Goal: Task Accomplishment & Management: Complete application form

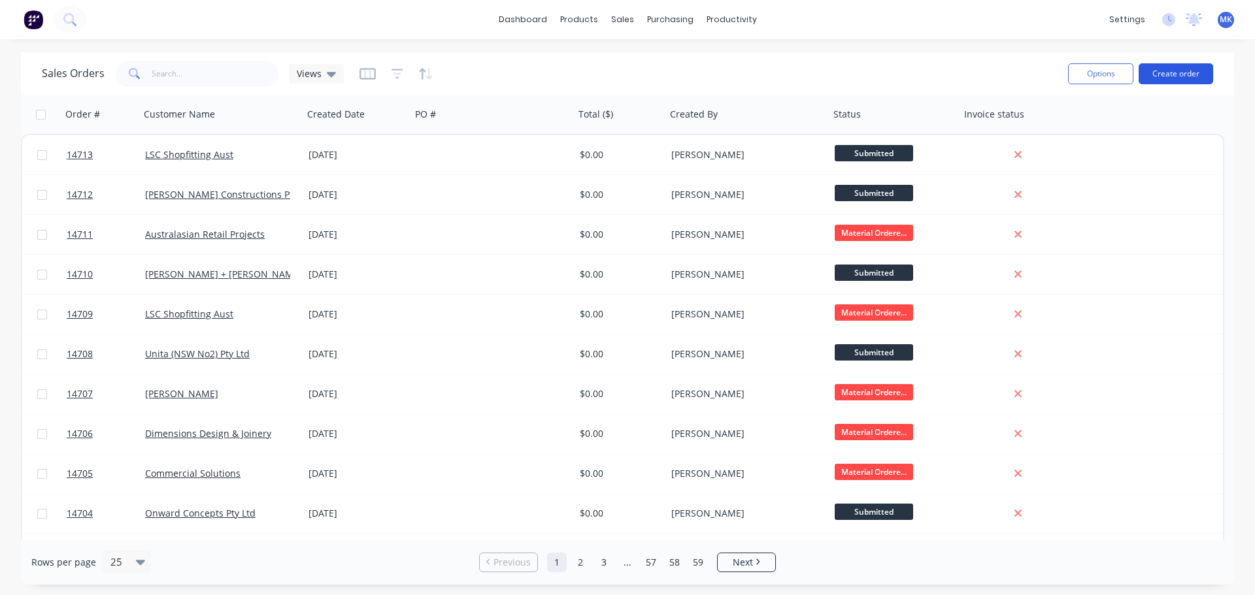
click at [1159, 74] on button "Create order" at bounding box center [1175, 73] width 74 height 21
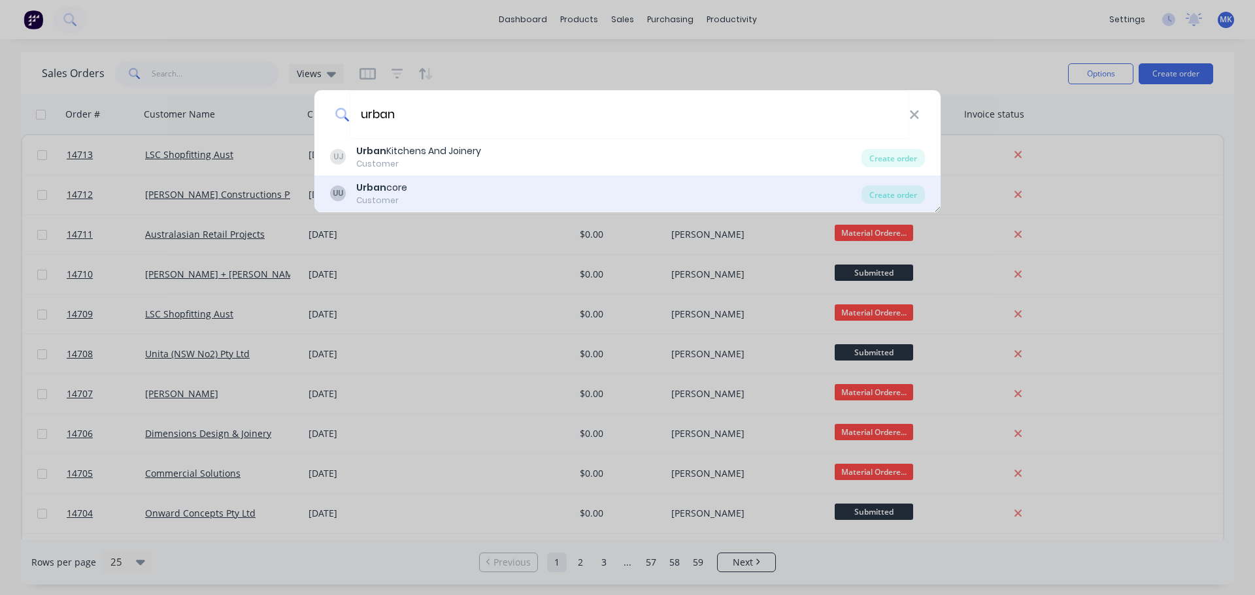
type input "urban"
click at [534, 184] on div "UU Urban core Customer" at bounding box center [595, 193] width 531 height 25
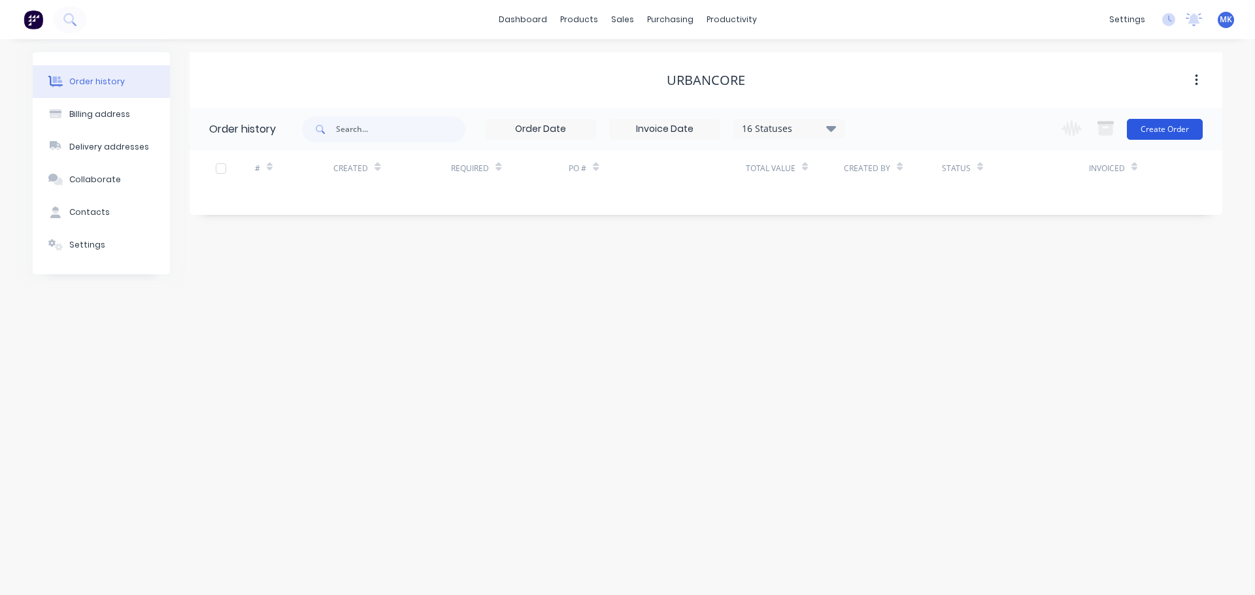
click at [1163, 135] on button "Create Order" at bounding box center [1164, 129] width 76 height 21
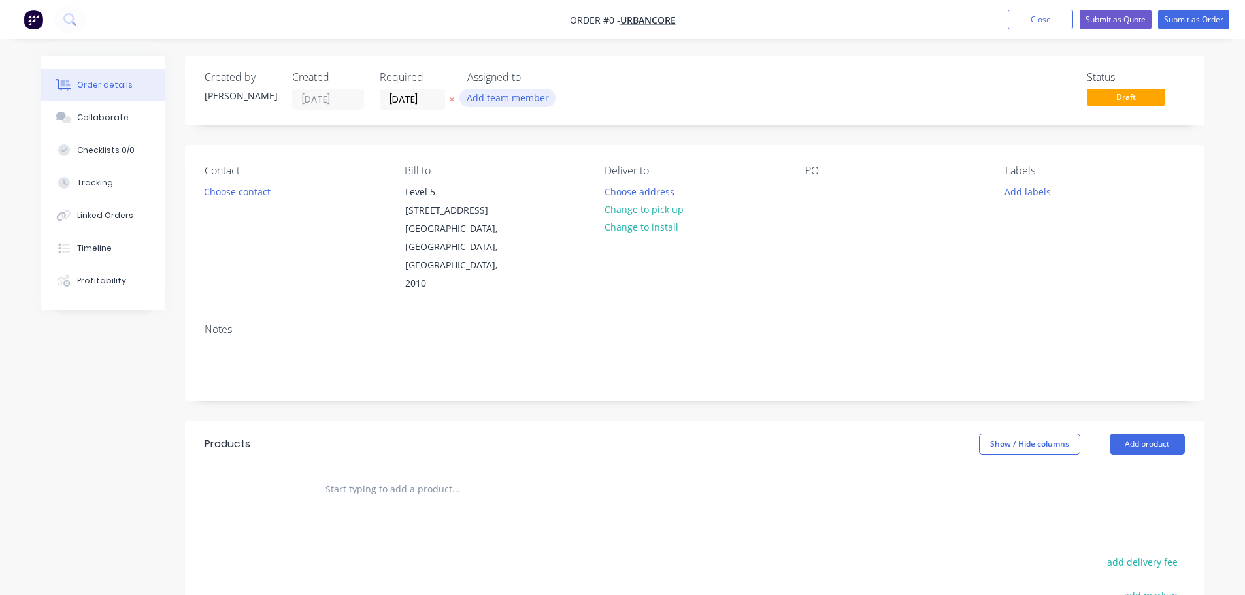
click at [484, 105] on button "Add team member" at bounding box center [507, 98] width 96 height 18
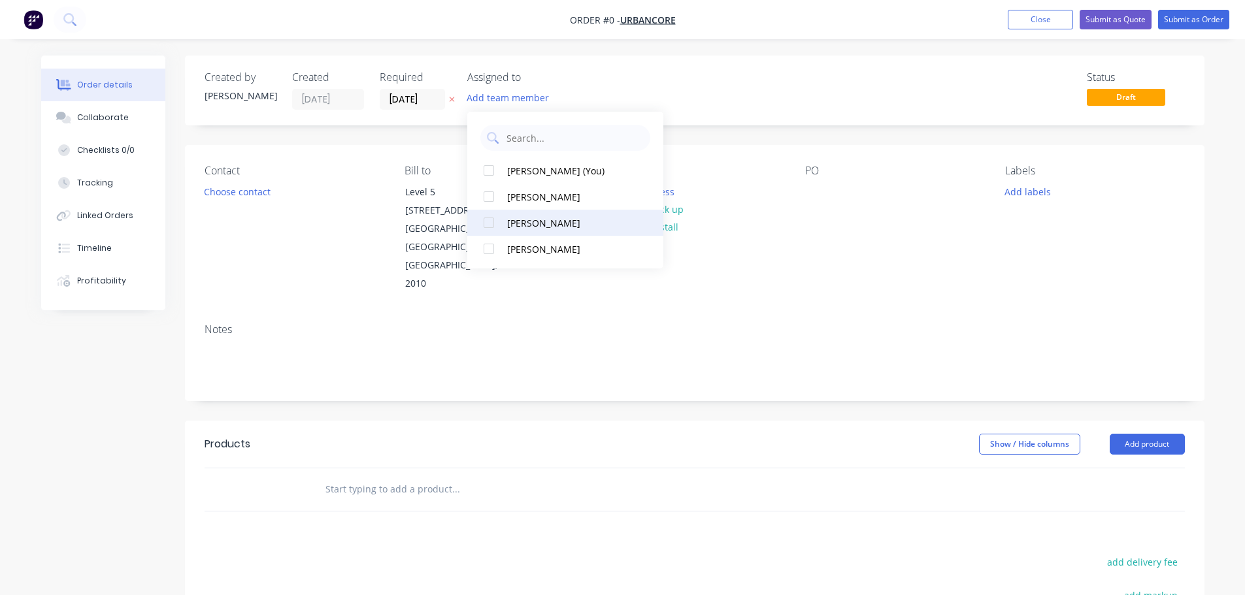
click at [514, 227] on div "[PERSON_NAME]" at bounding box center [572, 223] width 131 height 14
click at [252, 189] on div "Order details Collaborate Checklists 0/0 Tracking Linked Orders Timeline Profit…" at bounding box center [622, 450] width 1189 height 789
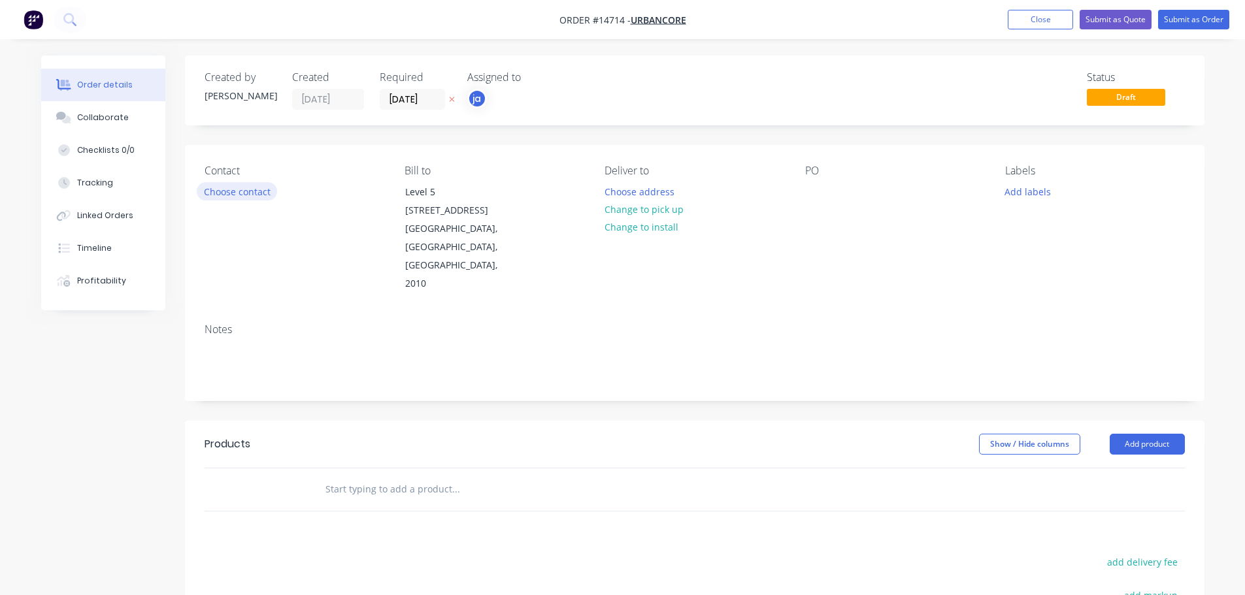
click at [252, 189] on button "Choose contact" at bounding box center [237, 191] width 80 height 18
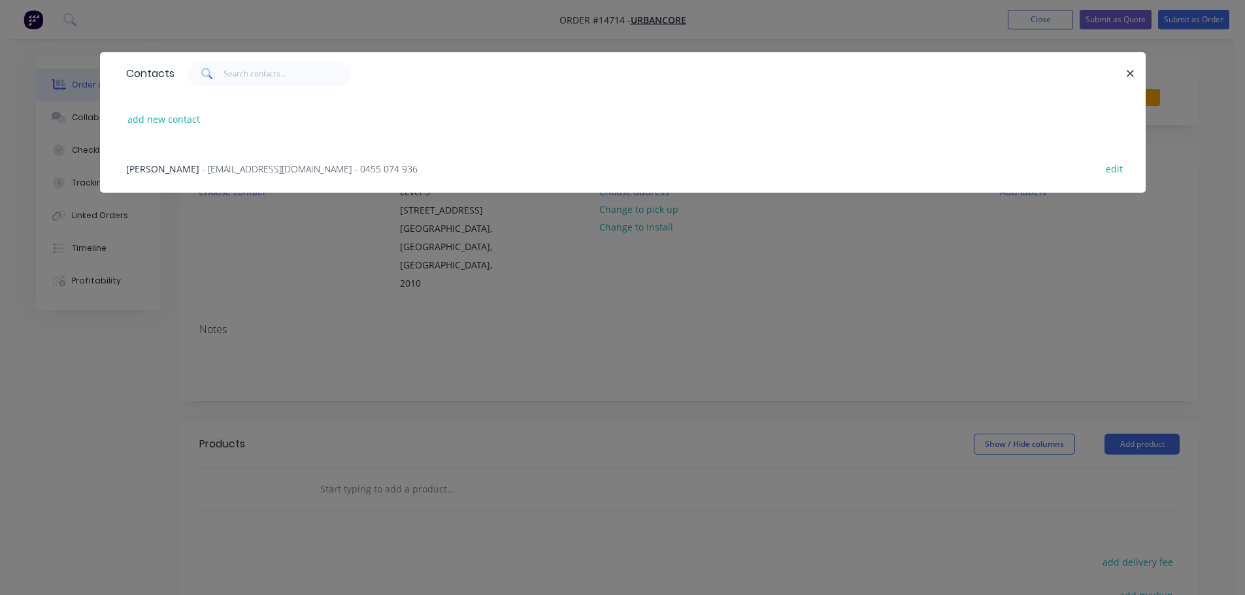
click at [202, 168] on span "- [EMAIL_ADDRESS][DOMAIN_NAME] - 0455 074 936" at bounding box center [310, 169] width 216 height 12
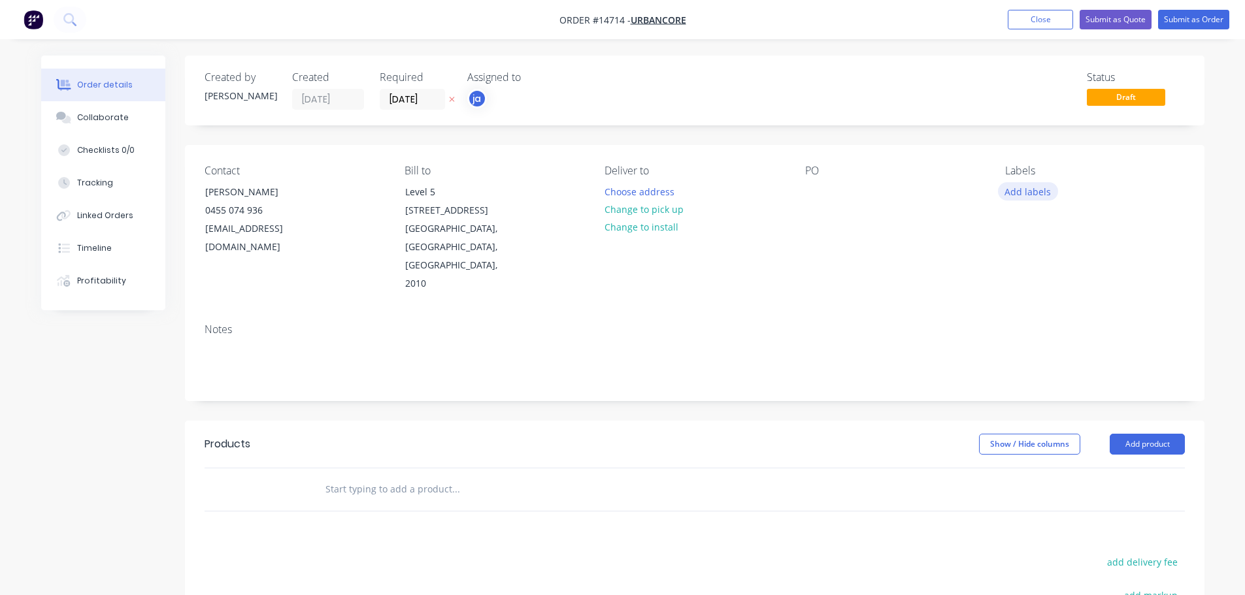
click at [1027, 190] on button "Add labels" at bounding box center [1028, 191] width 60 height 18
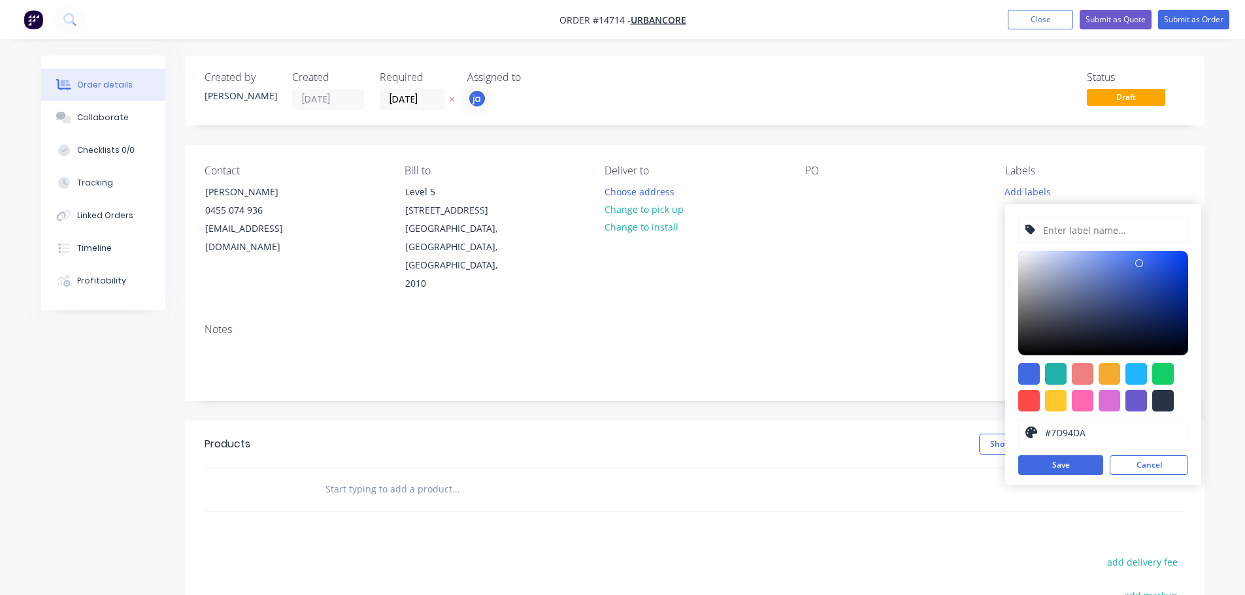
click at [1091, 266] on div at bounding box center [1103, 303] width 170 height 105
click at [1168, 399] on div at bounding box center [1163, 401] width 22 height 22
type input "#65A4F1"
click at [1117, 257] on div at bounding box center [1103, 303] width 170 height 105
click at [1109, 245] on div "#65A4F1 hex #65A4F1 Save Cancel" at bounding box center [1103, 344] width 196 height 281
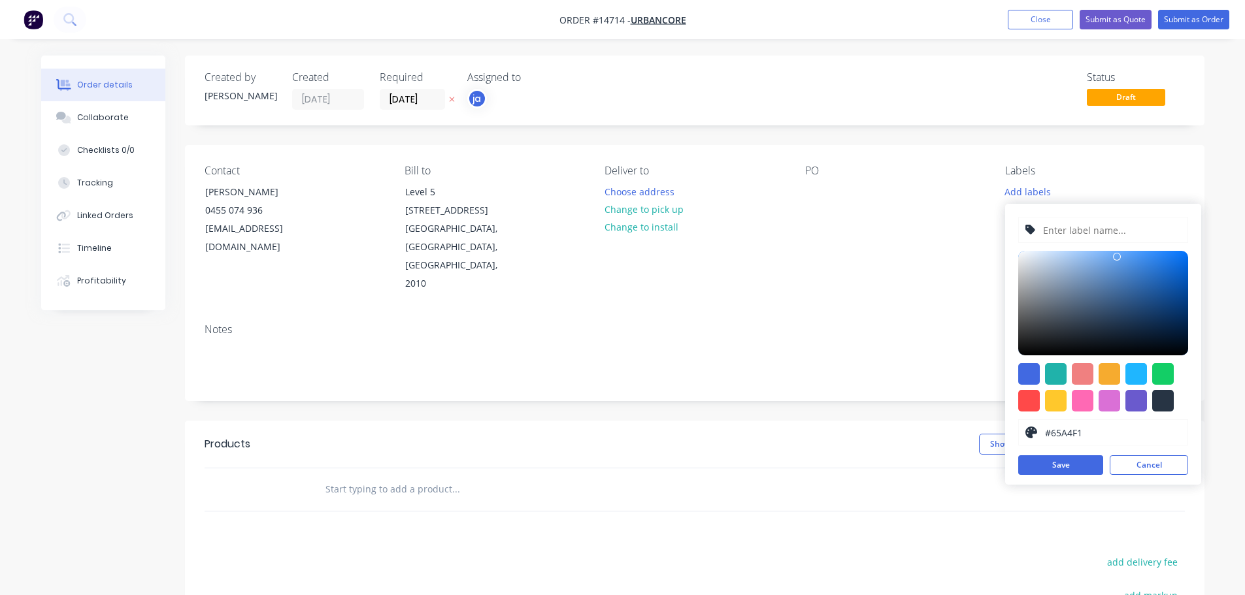
click at [1104, 238] on input "text" at bounding box center [1111, 230] width 139 height 25
paste input "PO-QP25002-002"
type input "PO-QP25002-002"
click at [1170, 404] on div at bounding box center [1163, 401] width 22 height 22
type input "#273444"
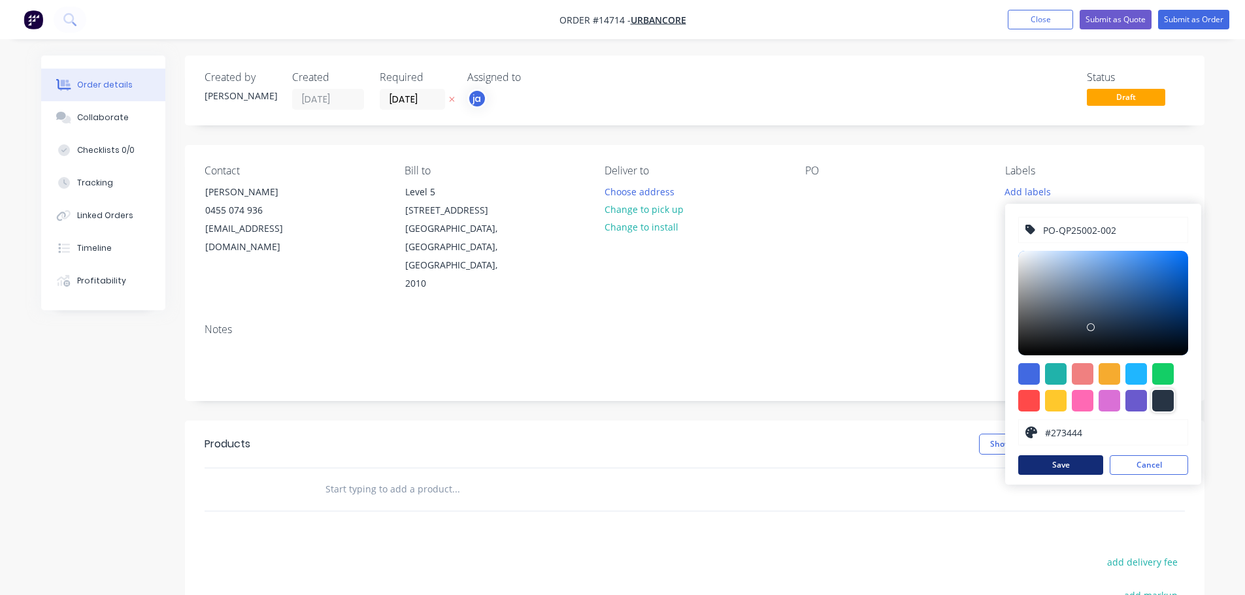
click at [1051, 463] on button "Save" at bounding box center [1060, 465] width 85 height 20
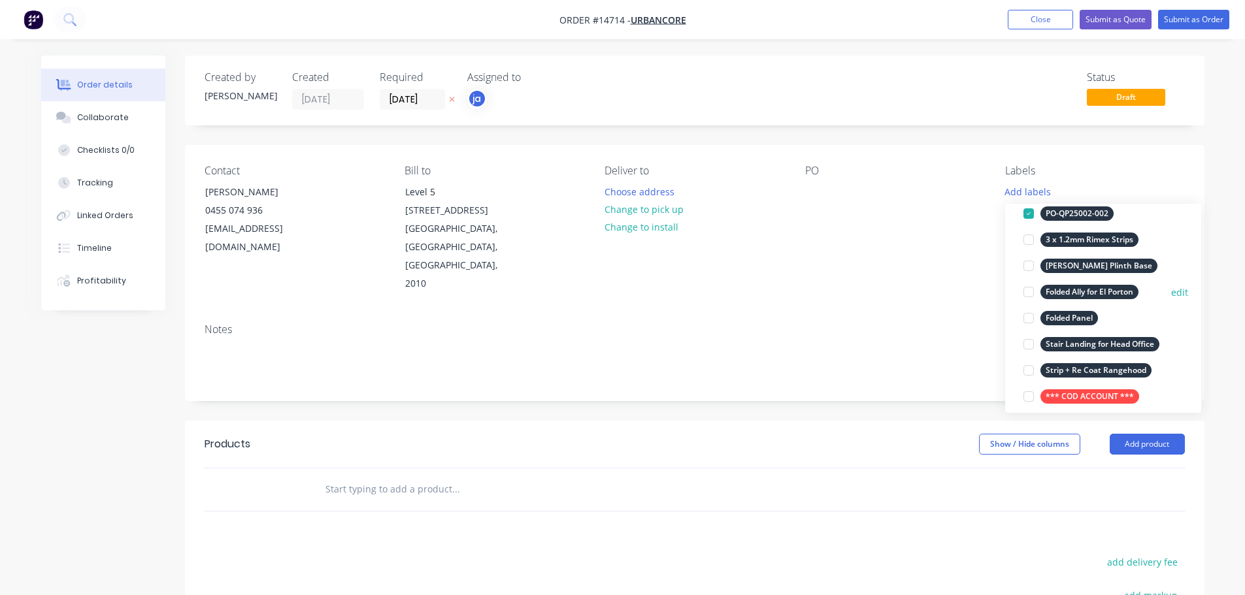
scroll to position [131, 0]
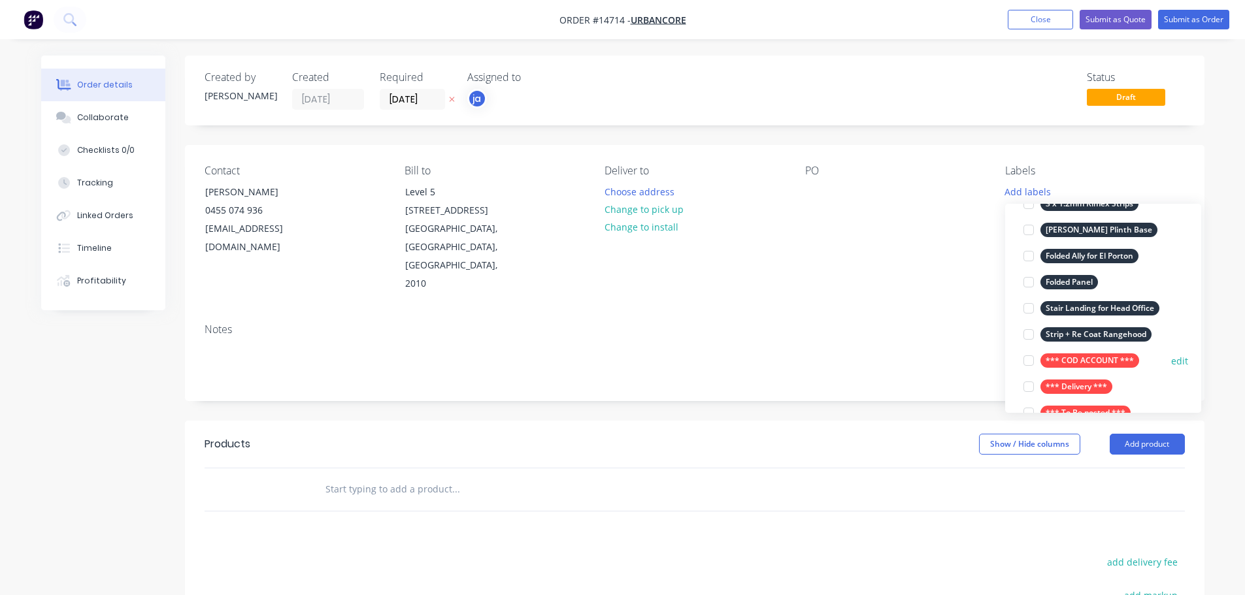
click at [1070, 363] on div "*** COD ACCOUNT ***" at bounding box center [1089, 360] width 99 height 14
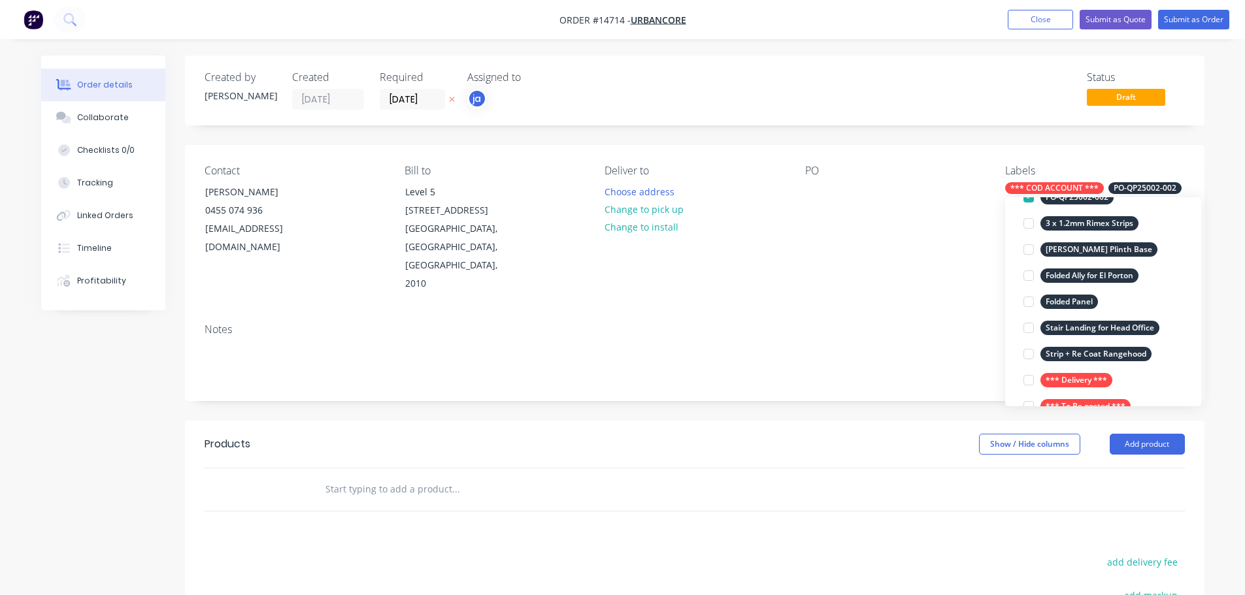
scroll to position [0, 0]
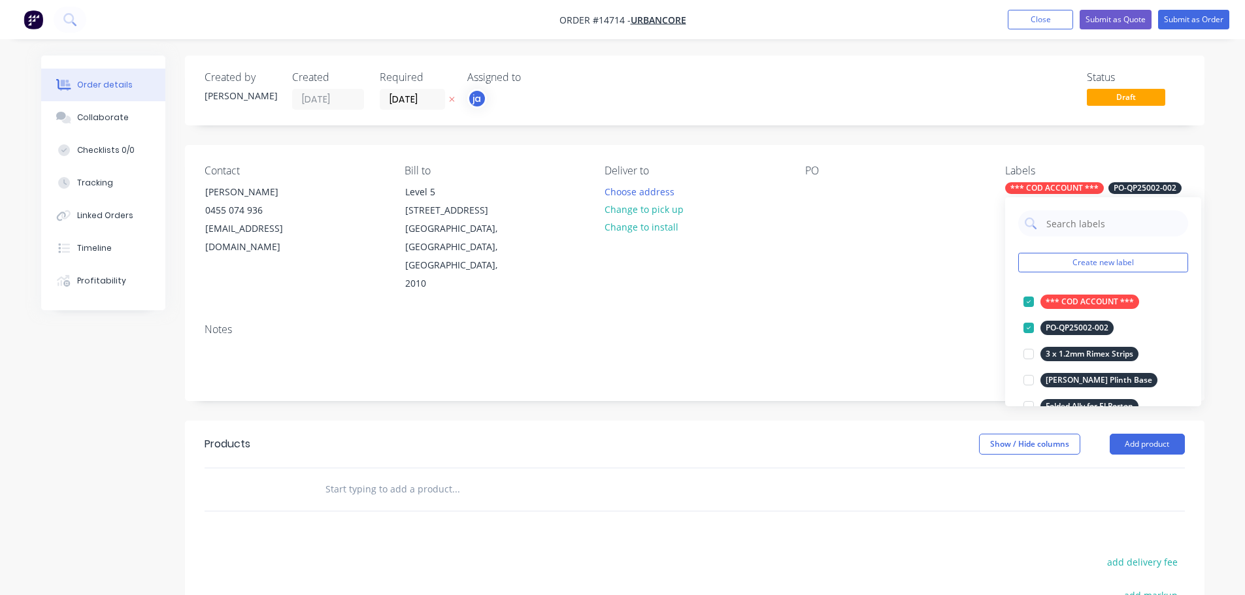
click at [448, 476] on input "text" at bounding box center [455, 489] width 261 height 26
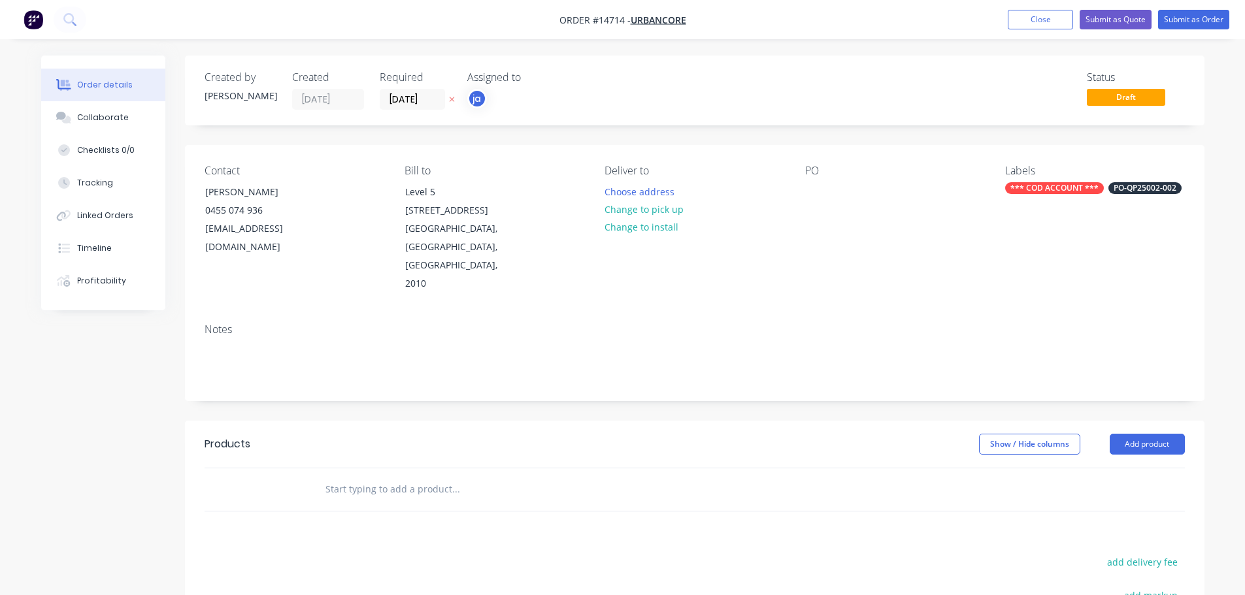
paste input "PO-QP25002-002"
drag, startPoint x: 419, startPoint y: 455, endPoint x: 252, endPoint y: 453, distance: 167.9
click at [252, 469] on div "PO-QP25002-002 Add PO-QP25002-002 to order No results found" at bounding box center [695, 490] width 980 height 42
paste input "The Hour Glass - Steel Window Frames"
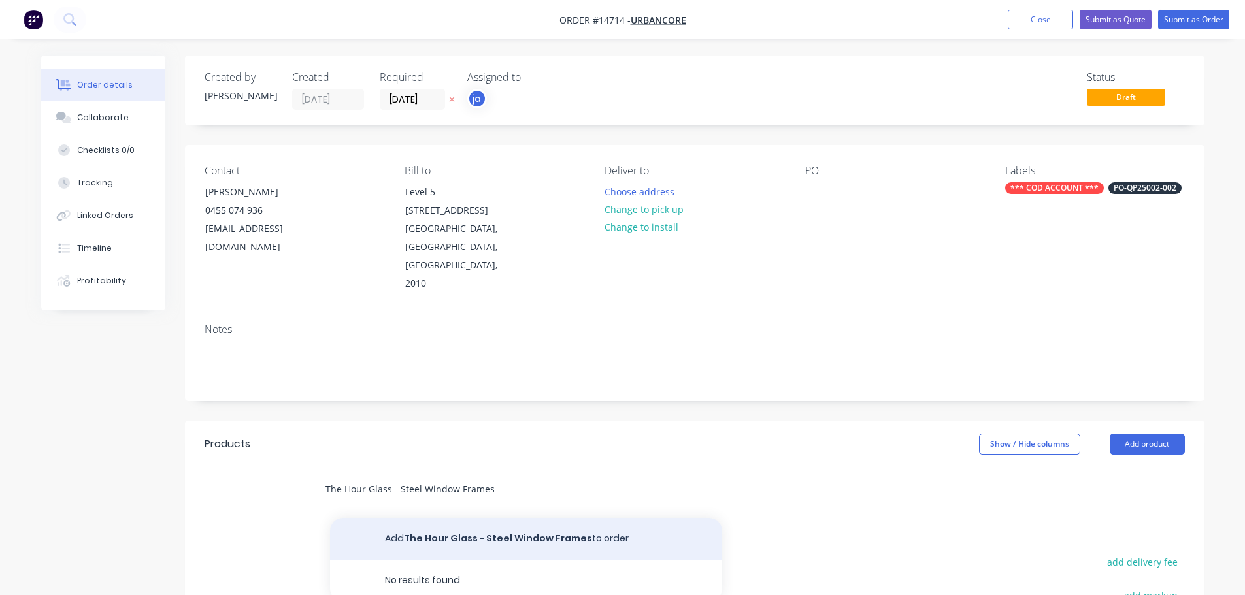
type input "The Hour Glass - Steel Window Frames"
click at [595, 518] on button "Add The Hour Glass - Steel Window Frames to order" at bounding box center [526, 539] width 392 height 42
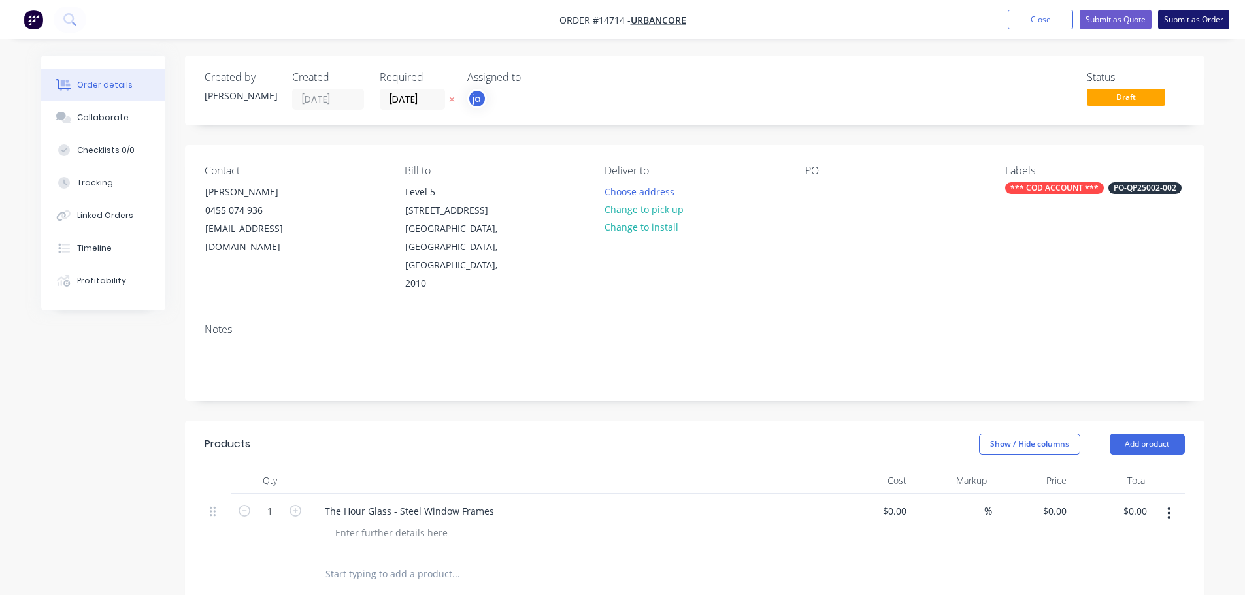
click at [1211, 25] on button "Submit as Order" at bounding box center [1193, 20] width 71 height 20
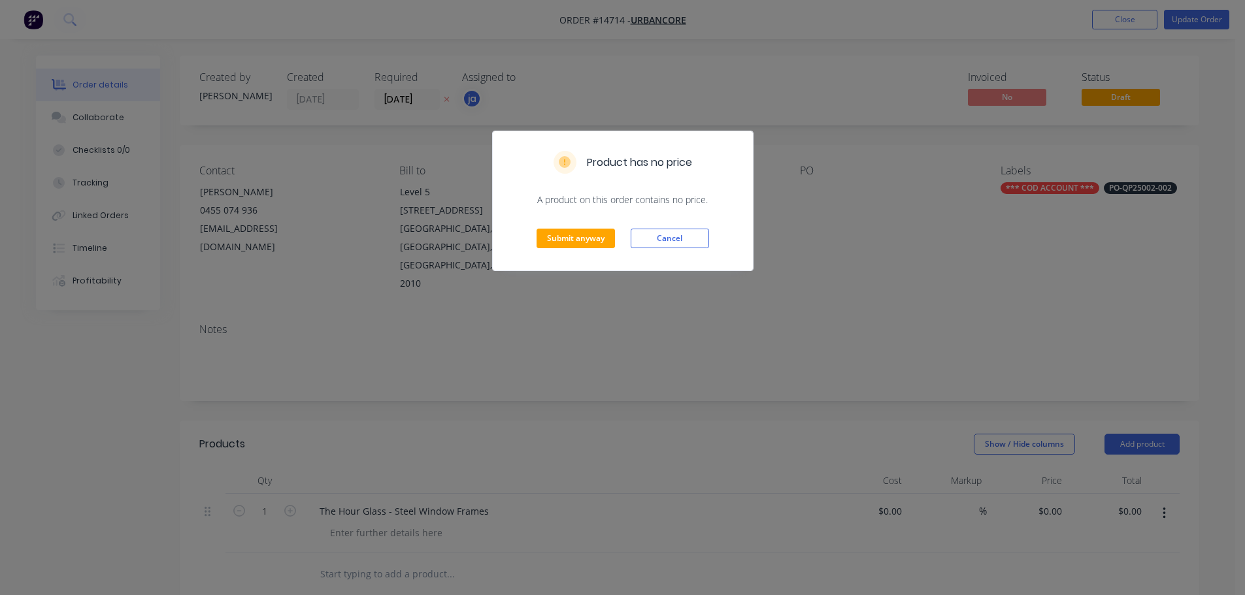
click at [563, 252] on div "Submit anyway Cancel" at bounding box center [623, 238] width 260 height 64
click at [569, 244] on button "Submit anyway" at bounding box center [575, 239] width 78 height 20
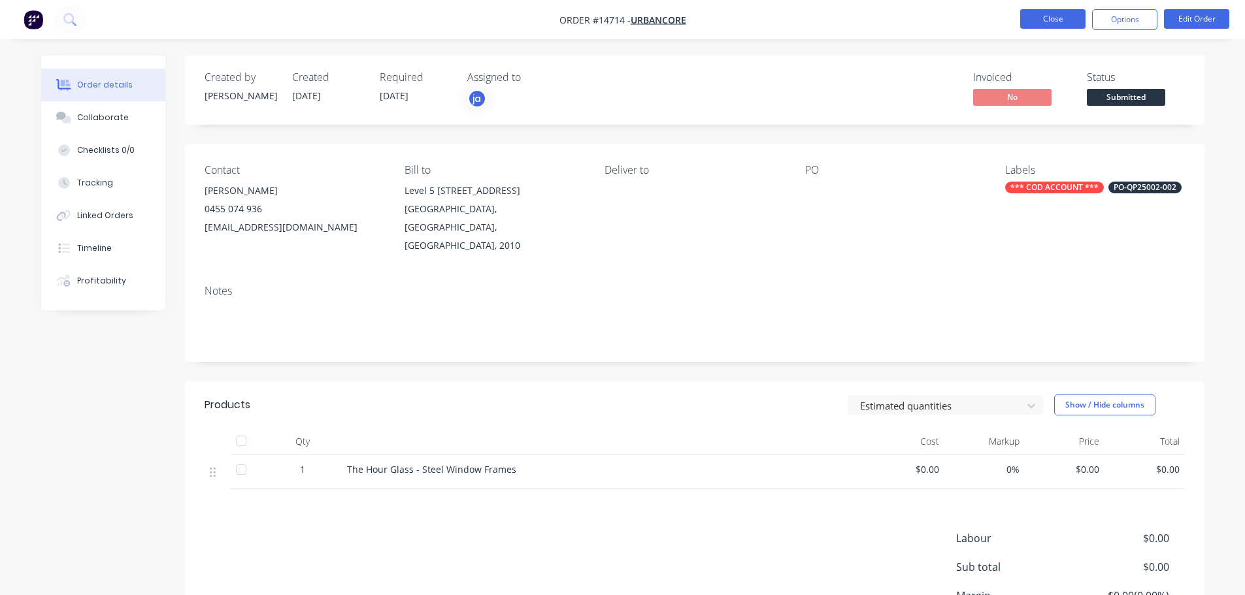
click at [1045, 13] on button "Close" at bounding box center [1052, 19] width 65 height 20
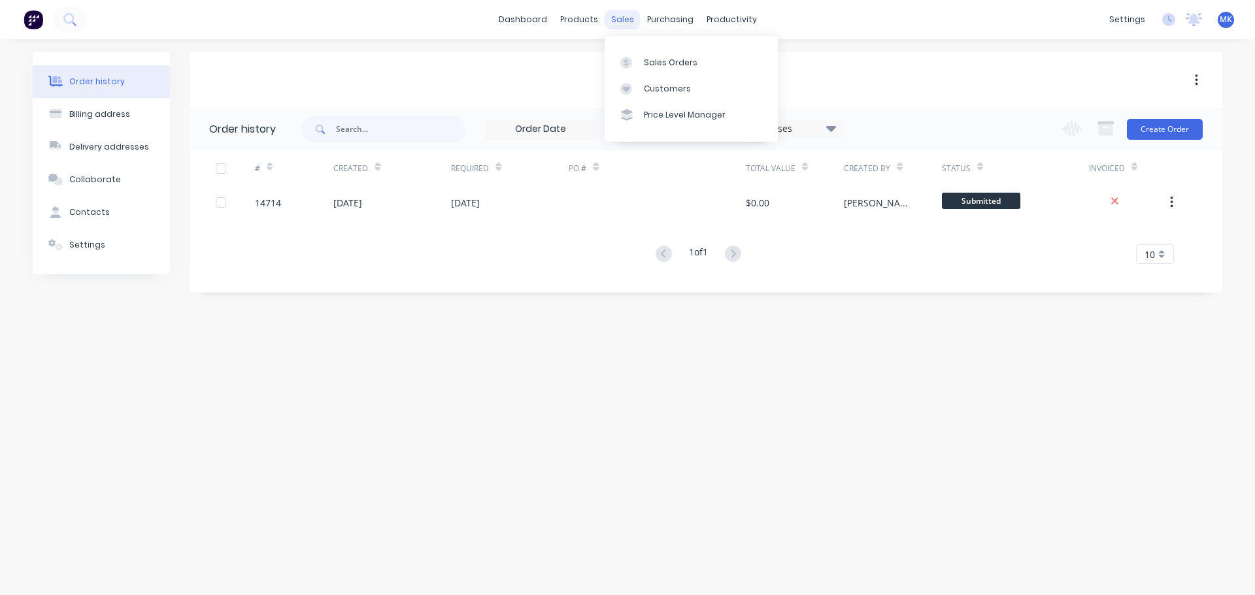
click at [629, 14] on div "sales" at bounding box center [622, 20] width 36 height 20
click at [644, 52] on link "Sales Orders" at bounding box center [690, 62] width 173 height 26
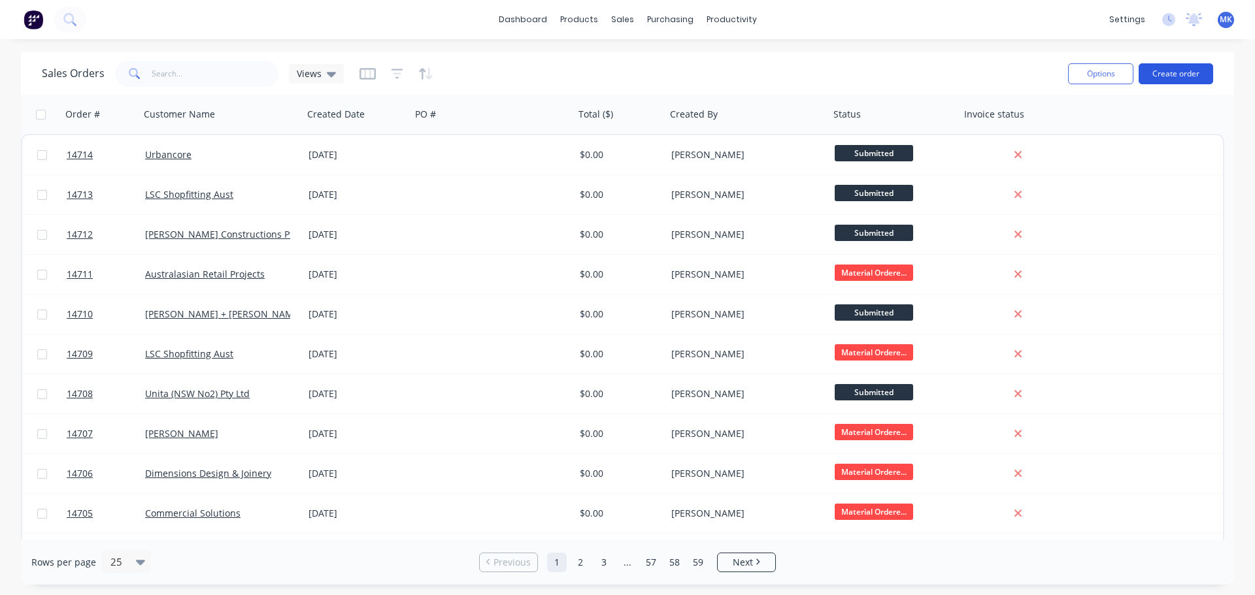
click at [1175, 80] on button "Create order" at bounding box center [1175, 73] width 74 height 21
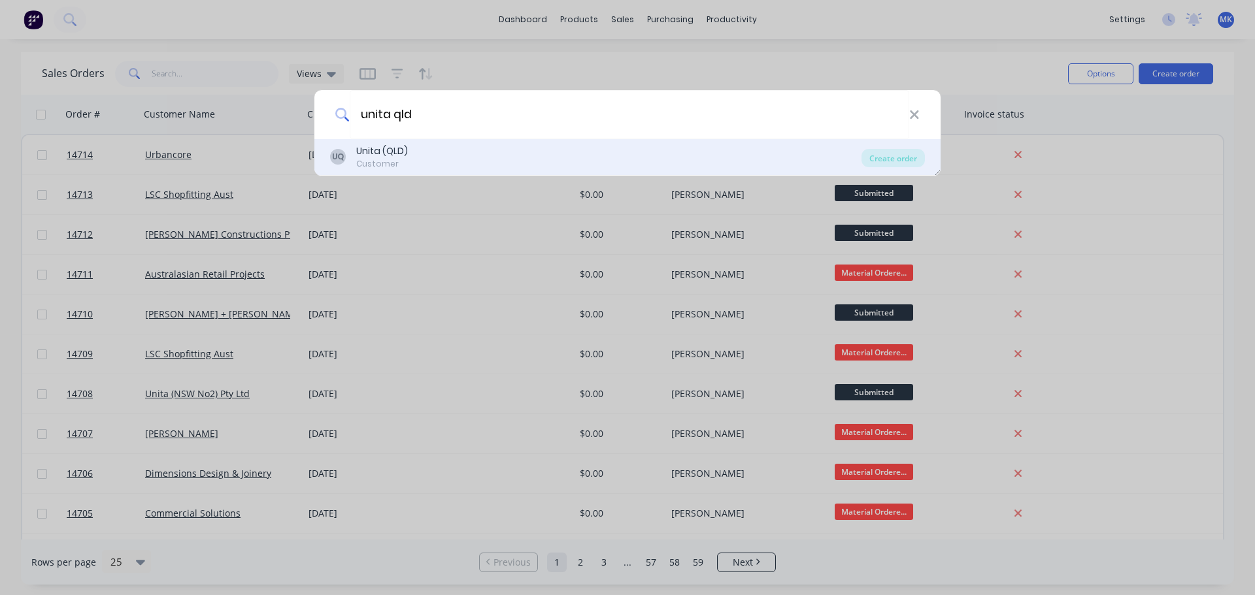
type input "unita qld"
click at [527, 146] on div "UQ Unita (QLD) Customer" at bounding box center [595, 156] width 531 height 25
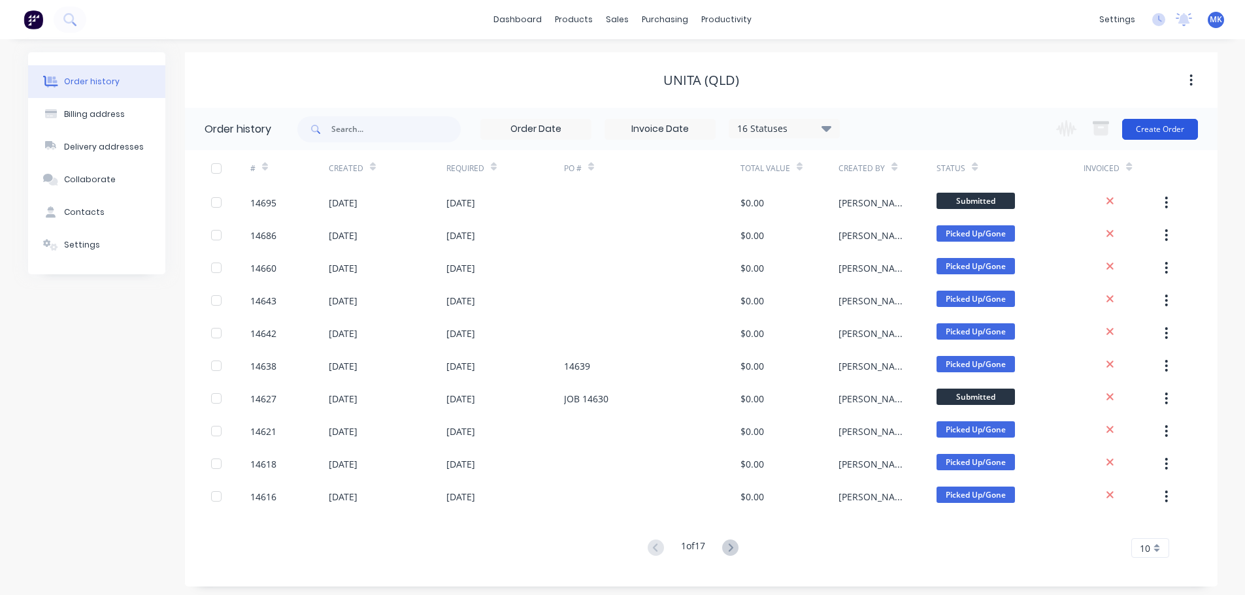
click at [1175, 121] on button "Create Order" at bounding box center [1160, 129] width 76 height 21
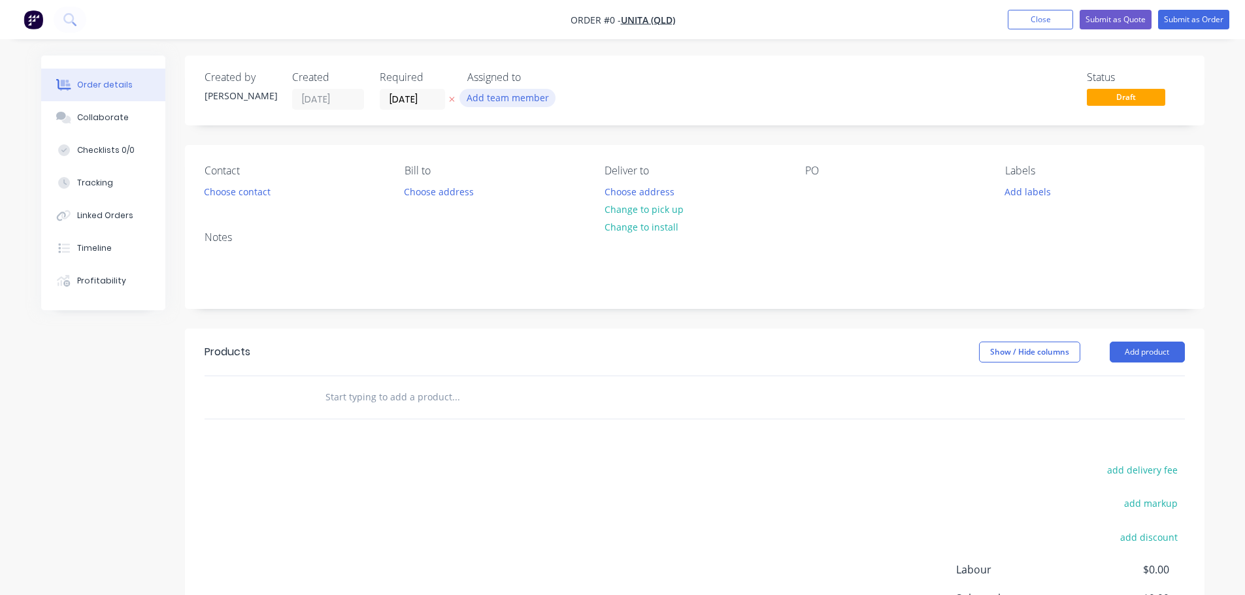
click at [497, 92] on button "Add team member" at bounding box center [507, 98] width 96 height 18
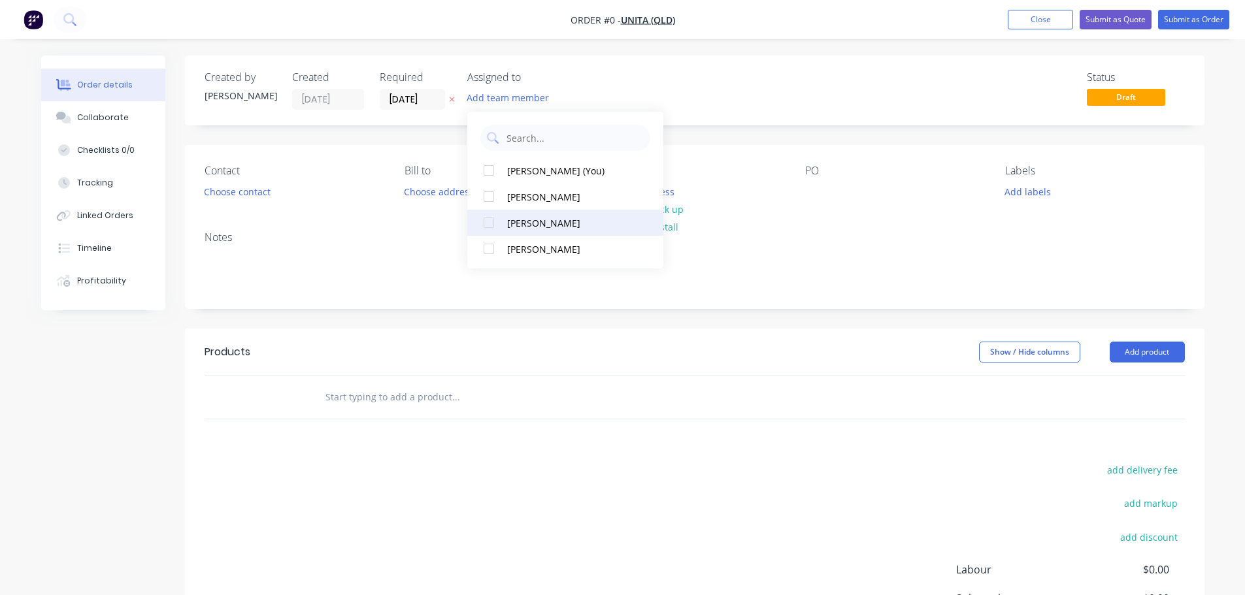
click at [568, 218] on div "[PERSON_NAME]" at bounding box center [572, 223] width 131 height 14
click at [217, 190] on div "Order details Collaborate Checklists 0/0 Tracking Linked Orders Timeline Profit…" at bounding box center [622, 404] width 1189 height 697
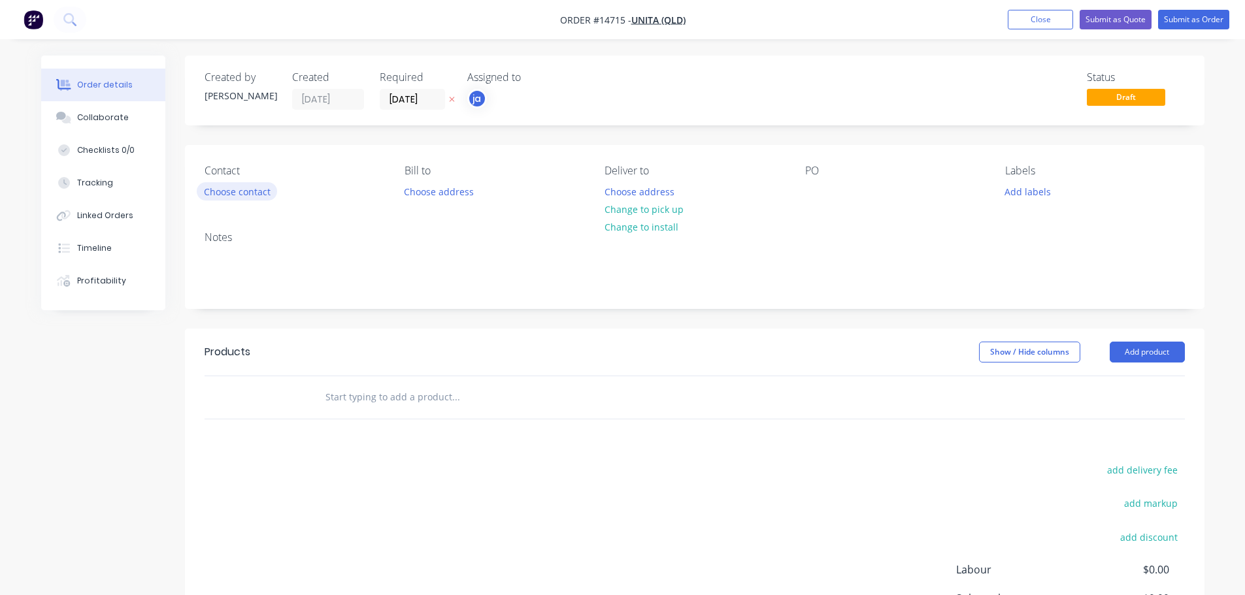
click at [252, 188] on button "Choose contact" at bounding box center [237, 191] width 80 height 18
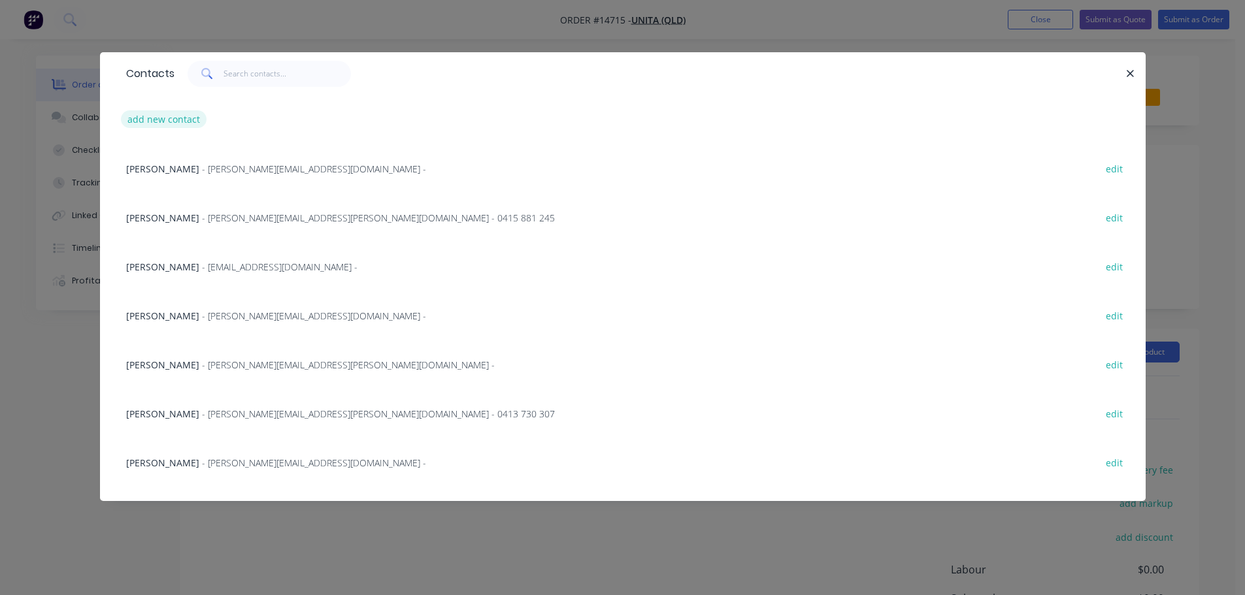
click at [173, 121] on button "add new contact" at bounding box center [164, 119] width 86 height 18
select select "AU"
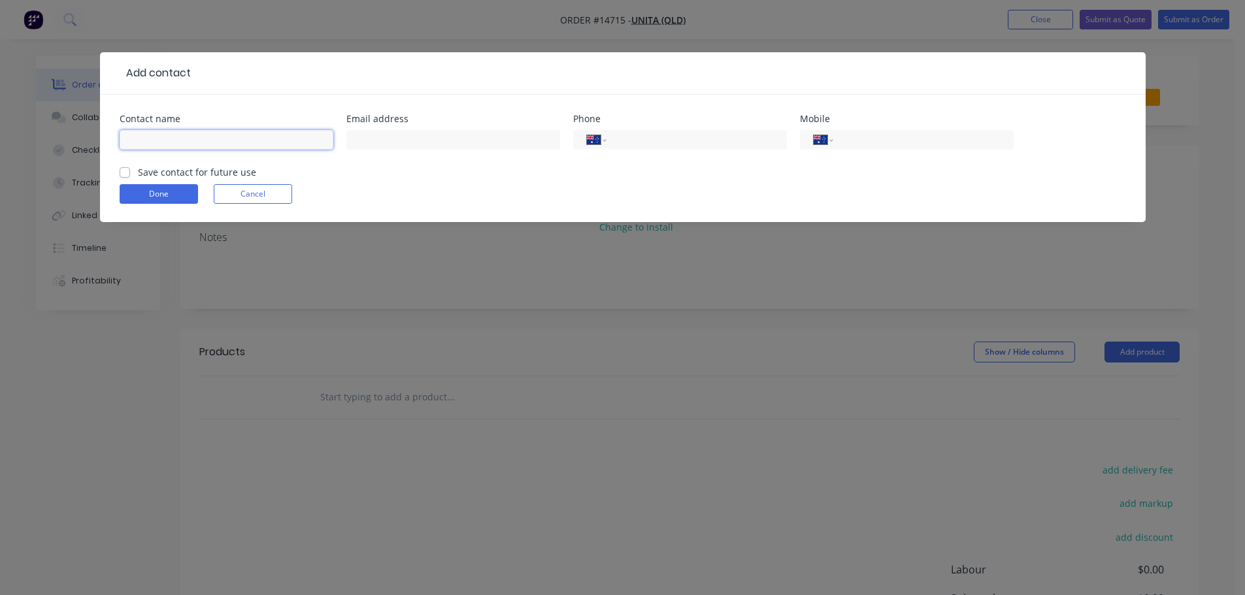
click at [197, 141] on input "text" at bounding box center [227, 140] width 214 height 20
click at [229, 188] on form "Contact name Email address Phone International [GEOGRAPHIC_DATA] [GEOGRAPHIC_DA…" at bounding box center [623, 168] width 1006 height 108
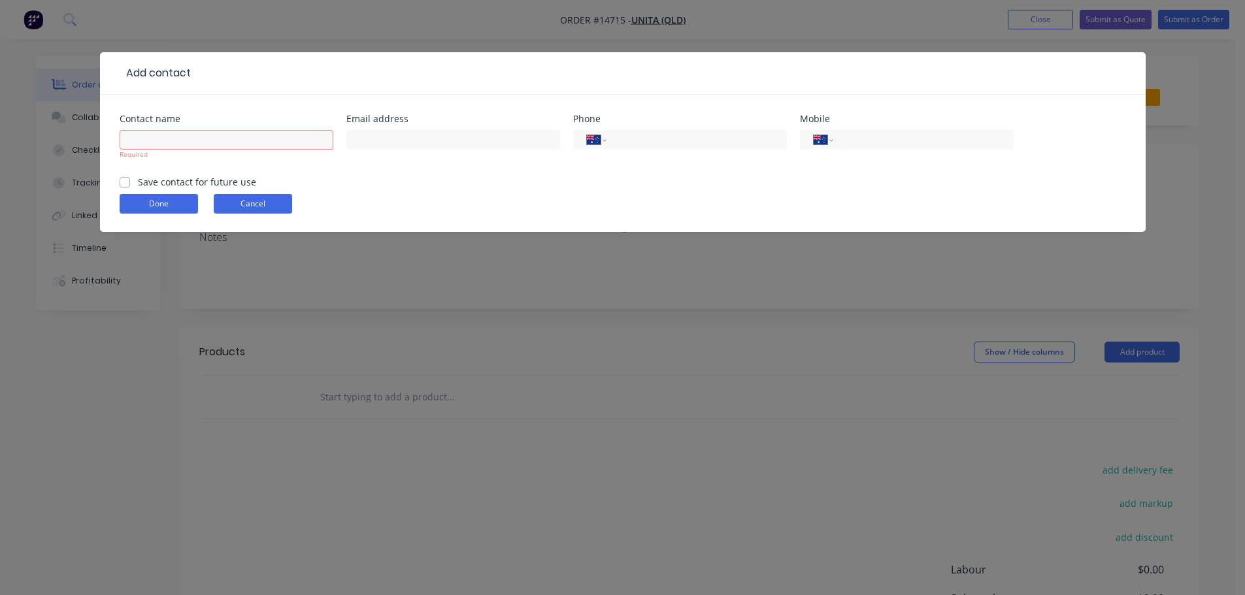
click at [231, 206] on button "Cancel" at bounding box center [253, 204] width 78 height 20
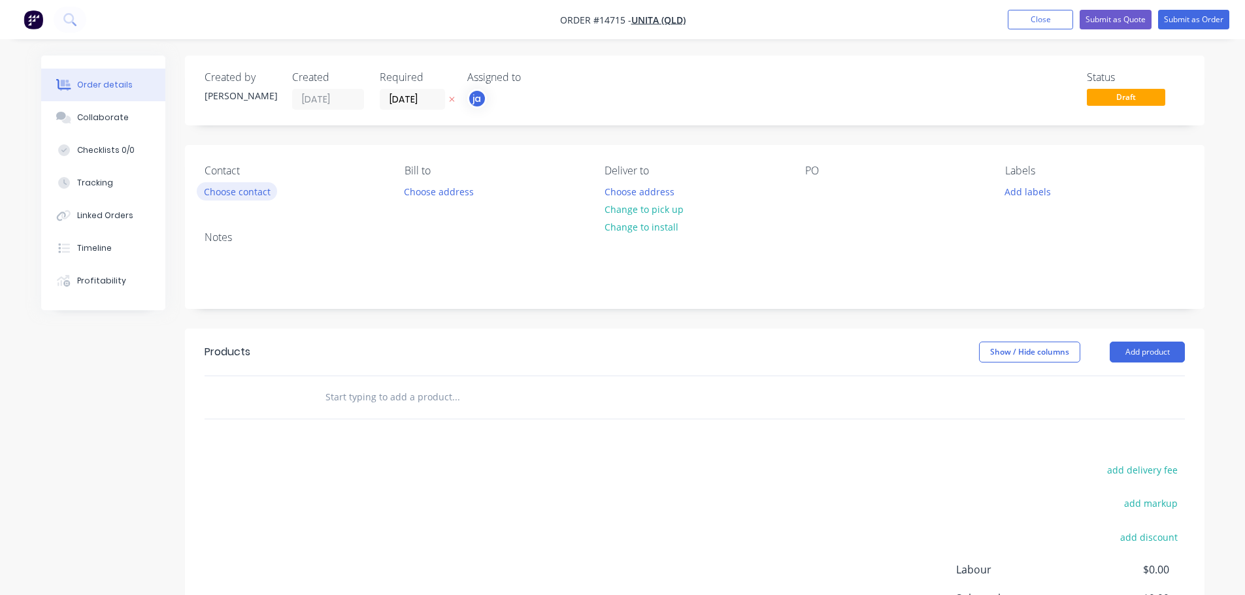
click at [255, 183] on button "Choose contact" at bounding box center [237, 191] width 80 height 18
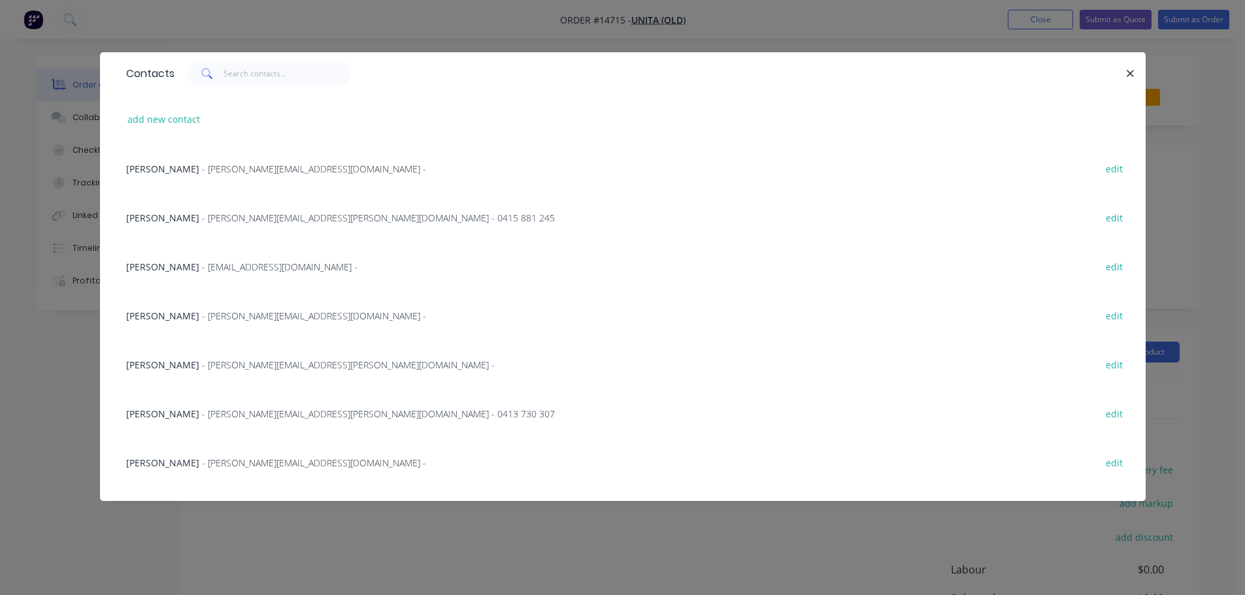
click at [202, 164] on span "- [PERSON_NAME][EMAIL_ADDRESS][DOMAIN_NAME] -" at bounding box center [314, 169] width 224 height 12
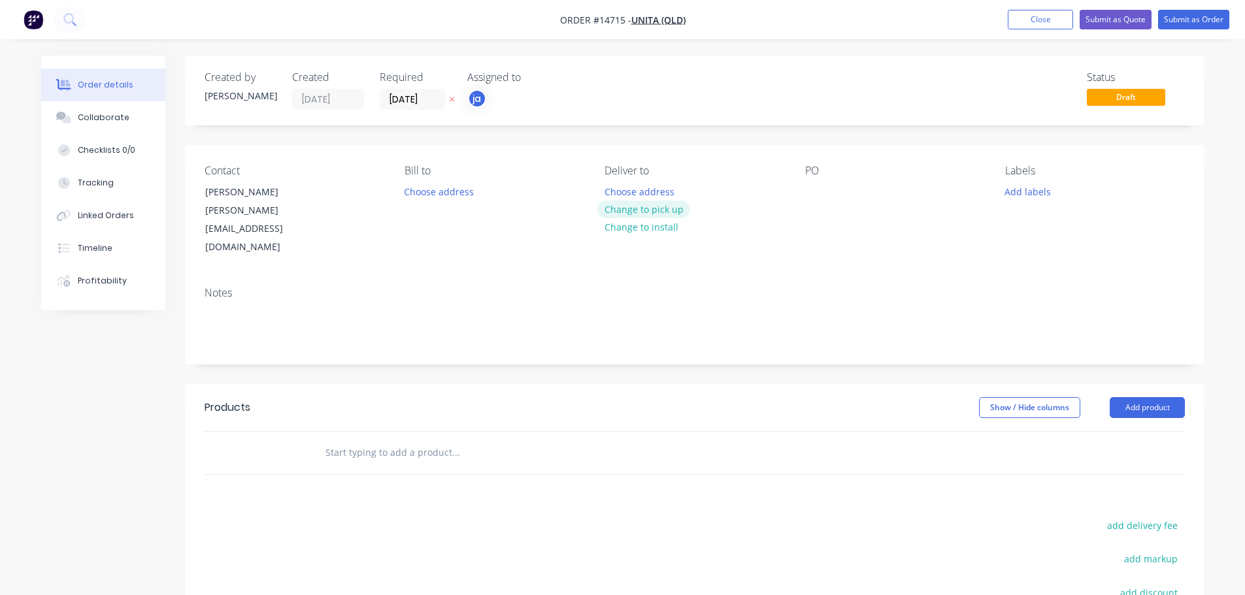
click at [625, 205] on button "Change to pick up" at bounding box center [643, 210] width 93 height 18
click at [1013, 191] on button "Add labels" at bounding box center [1028, 191] width 60 height 18
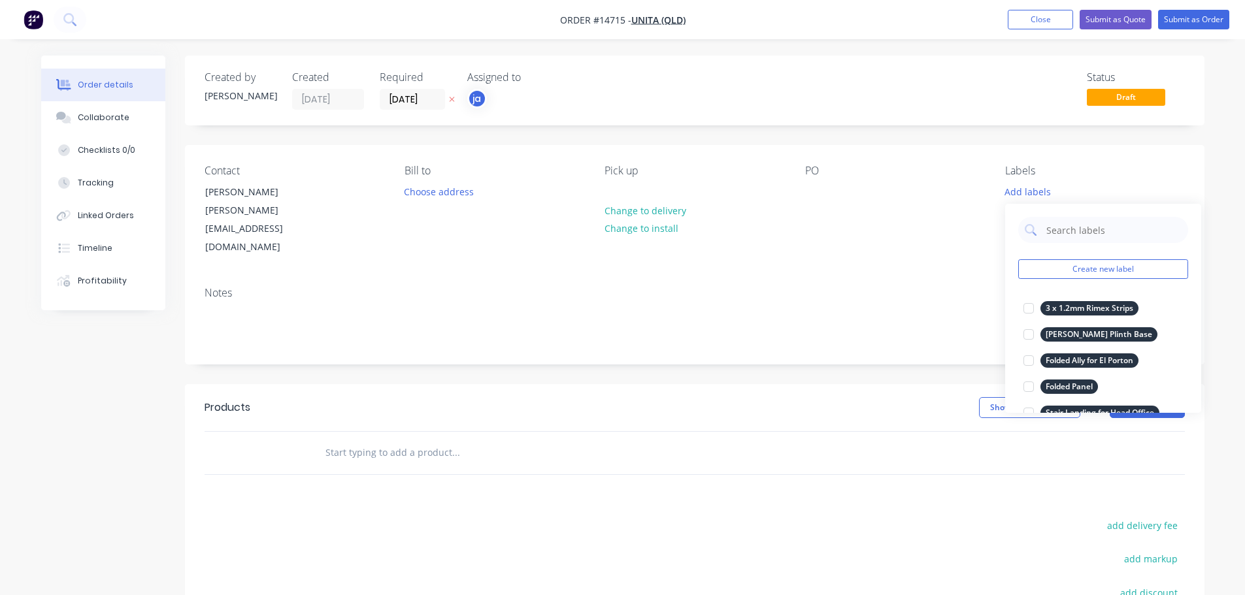
click at [1128, 265] on button "Create new label" at bounding box center [1103, 269] width 170 height 20
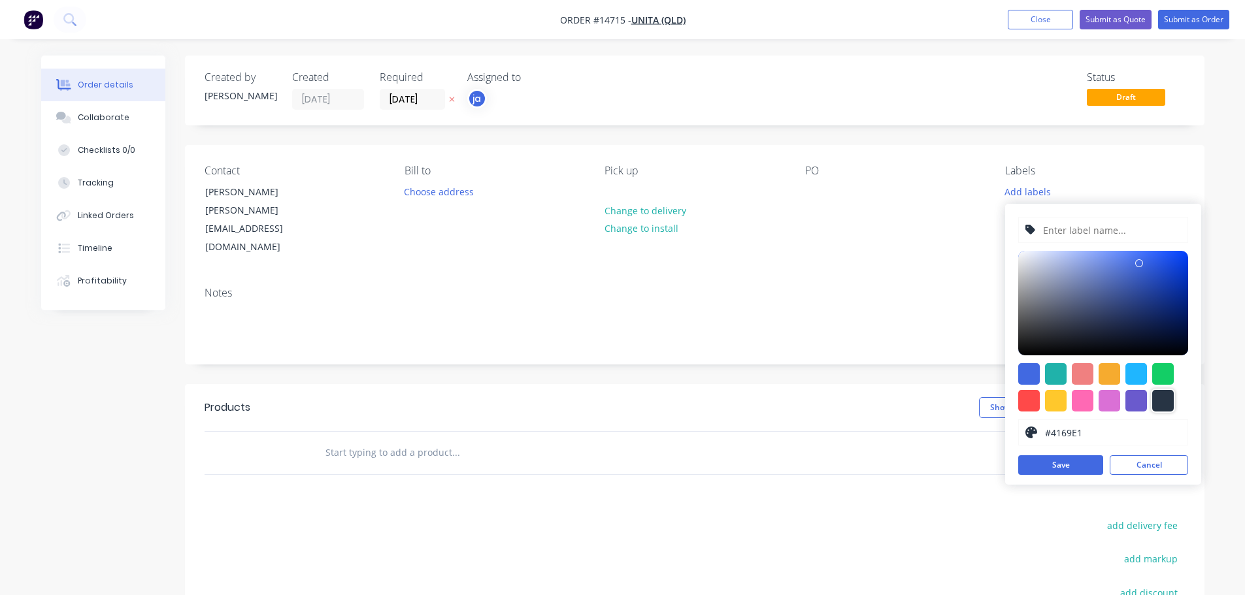
click at [1170, 400] on div at bounding box center [1163, 401] width 22 height 22
type input "#273444"
click at [1083, 231] on input "text" at bounding box center [1111, 230] width 139 height 25
paste input "Plant Trays"
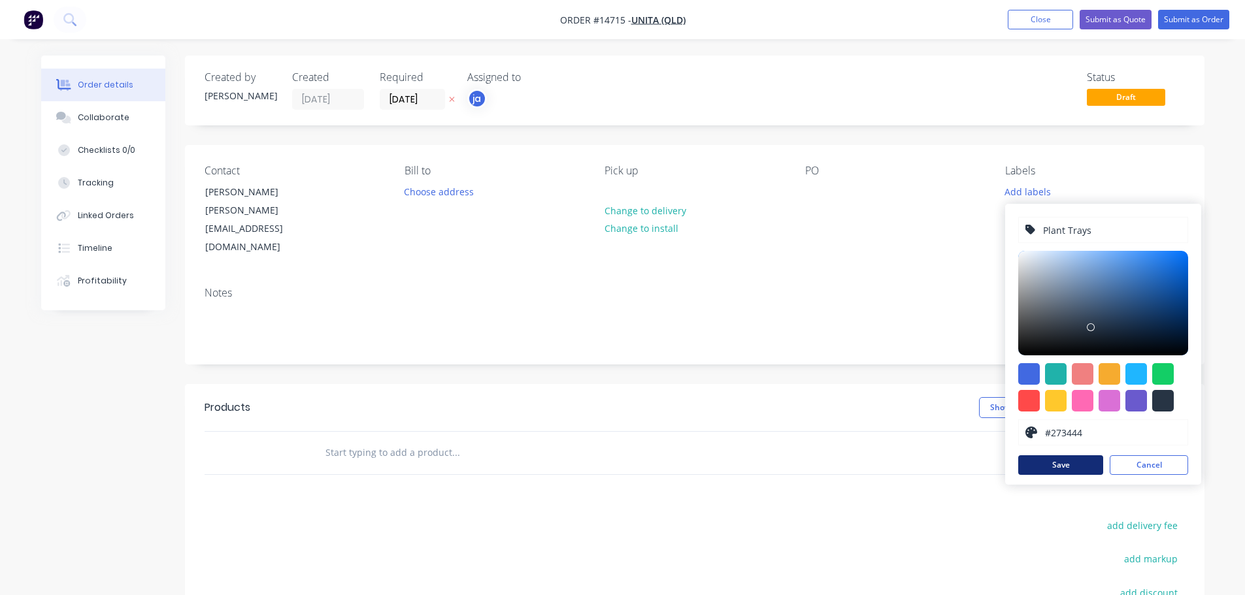
type input "Plant Trays"
click at [1065, 470] on button "Save" at bounding box center [1060, 465] width 85 height 20
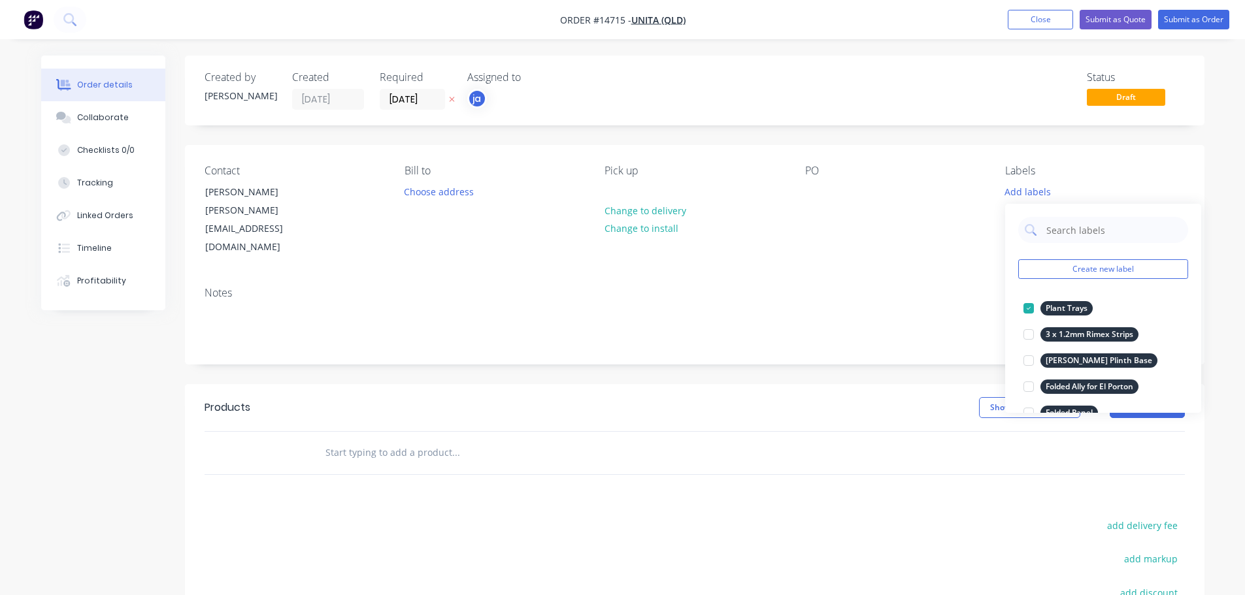
click at [463, 461] on div "Products Show / Hide columns Add product add delivery fee add markup add discou…" at bounding box center [694, 586] width 1019 height 404
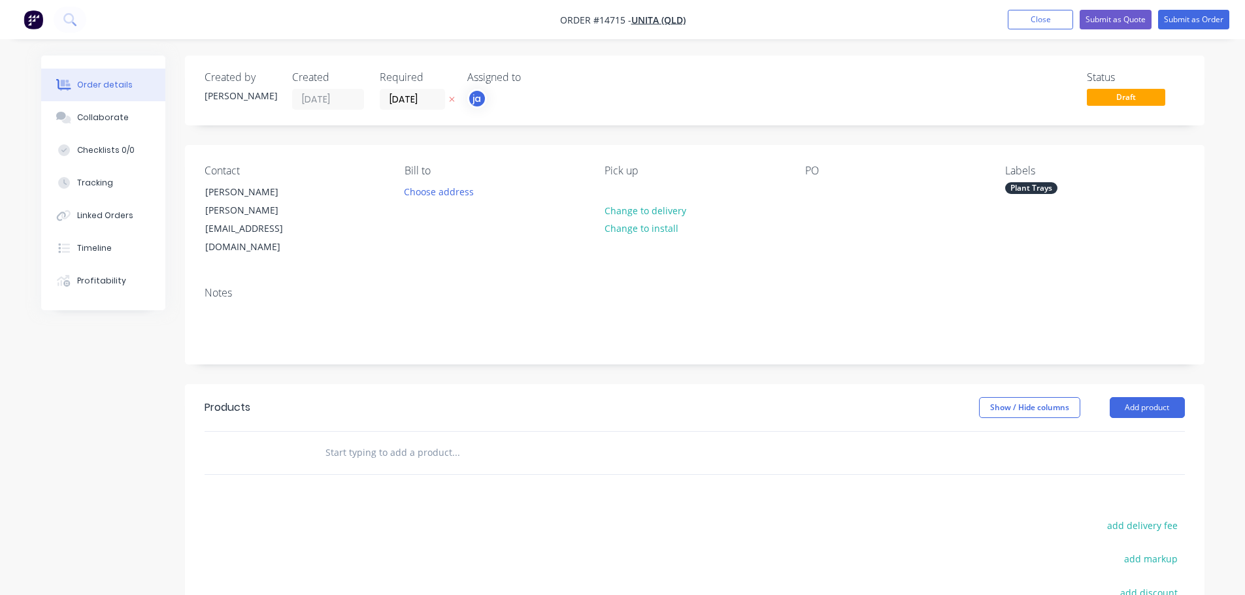
click at [401, 440] on input "text" at bounding box center [455, 453] width 261 height 26
paste input "Plant Trays"
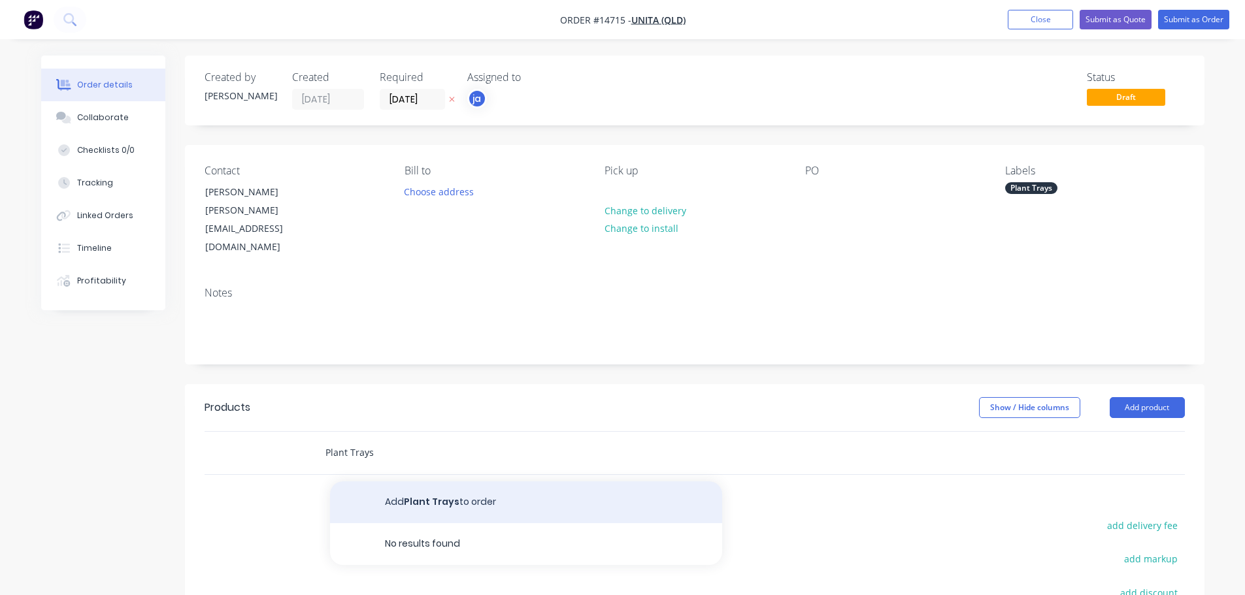
type input "Plant Trays"
click at [401, 482] on button "Add Plant Trays to order" at bounding box center [526, 503] width 392 height 42
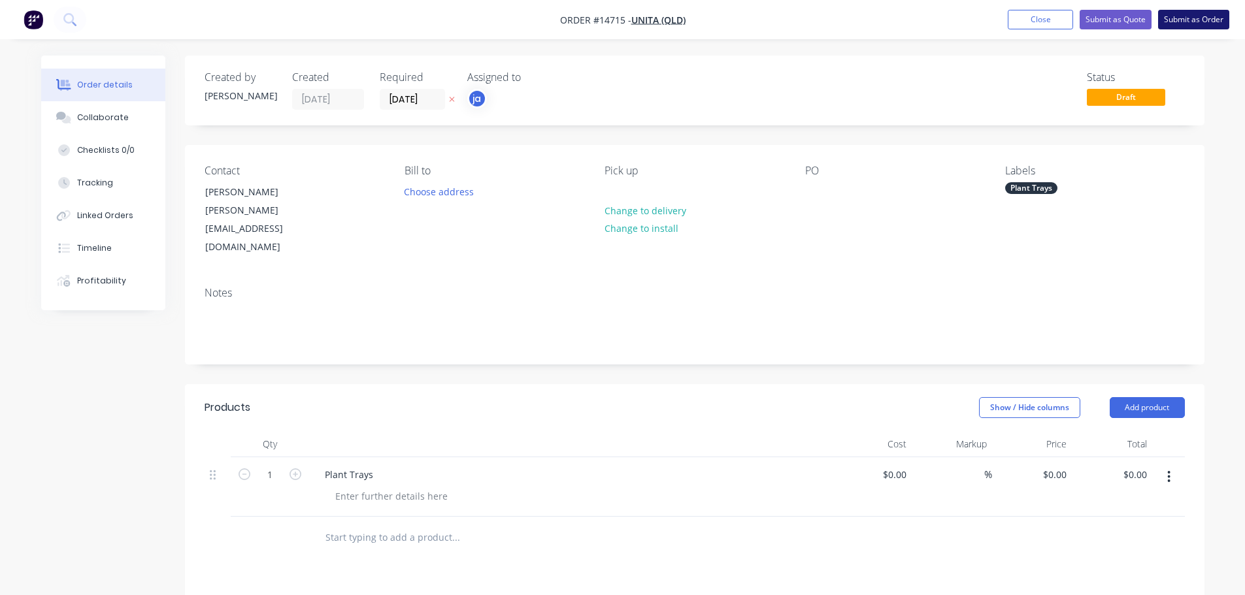
click at [1200, 19] on button "Submit as Order" at bounding box center [1193, 20] width 71 height 20
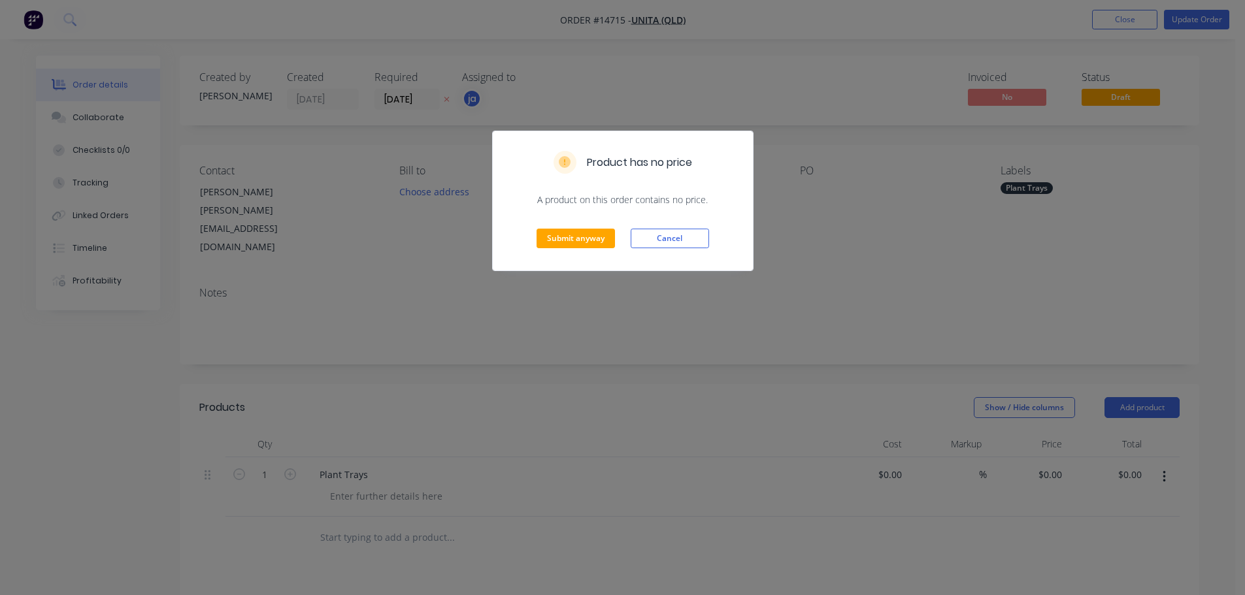
click at [582, 250] on div "Submit anyway Cancel" at bounding box center [623, 238] width 260 height 64
click at [587, 240] on button "Submit anyway" at bounding box center [575, 239] width 78 height 20
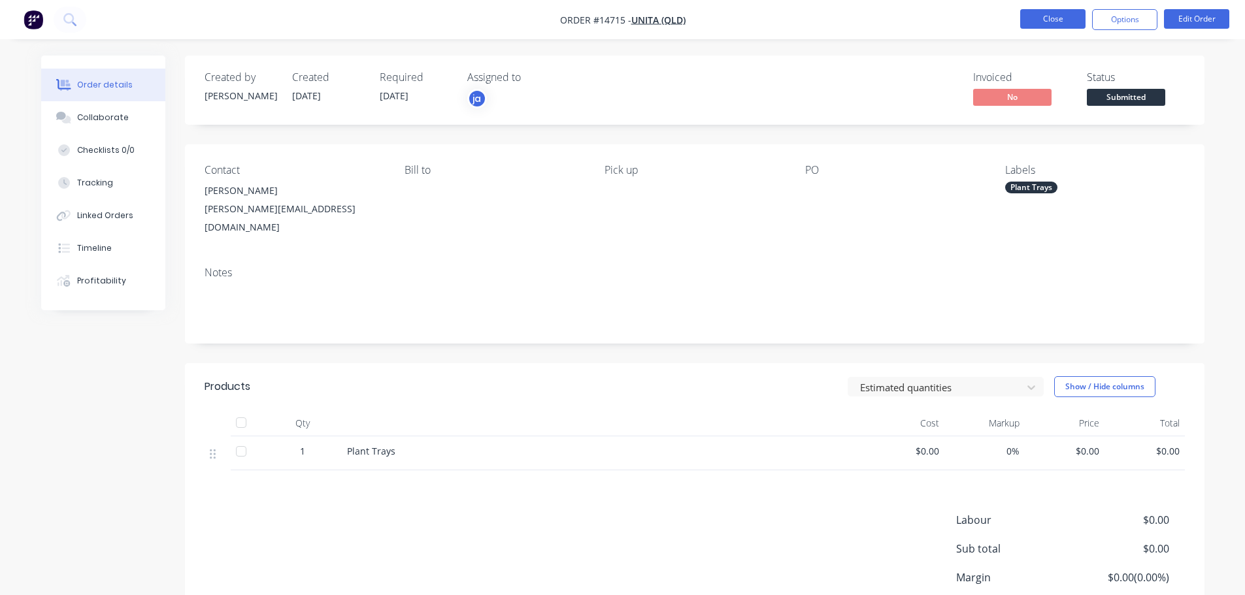
click at [1033, 18] on button "Close" at bounding box center [1052, 19] width 65 height 20
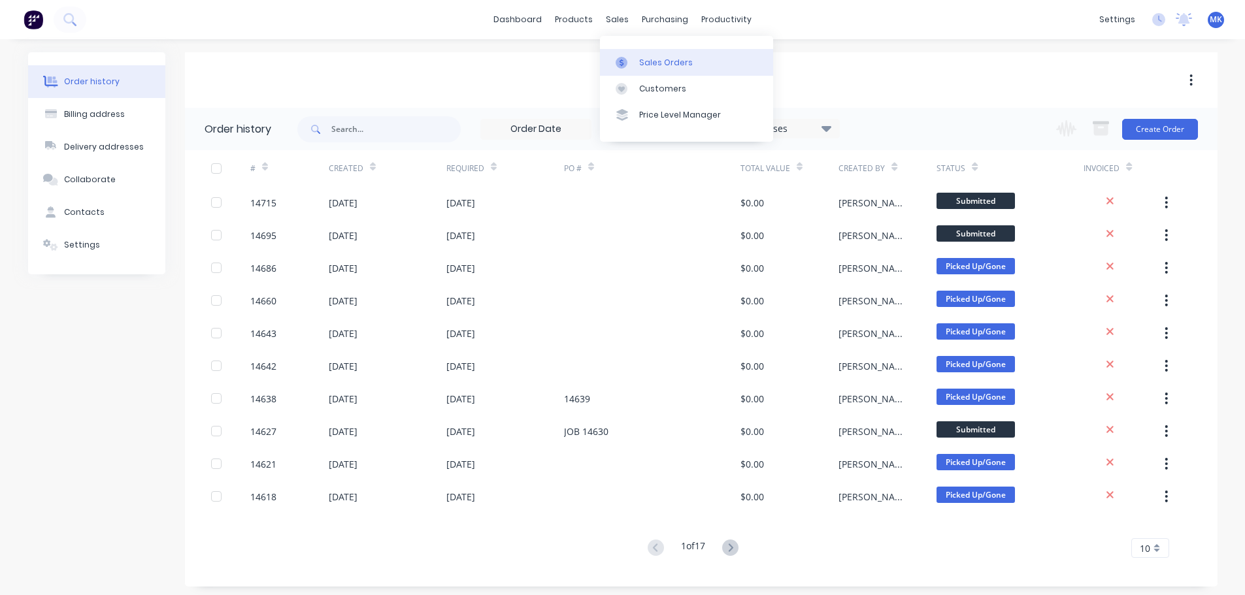
drag, startPoint x: 612, startPoint y: 28, endPoint x: 636, endPoint y: 68, distance: 46.6
click at [614, 27] on div "sales" at bounding box center [617, 20] width 36 height 20
click at [638, 70] on link "Sales Orders" at bounding box center [686, 62] width 173 height 26
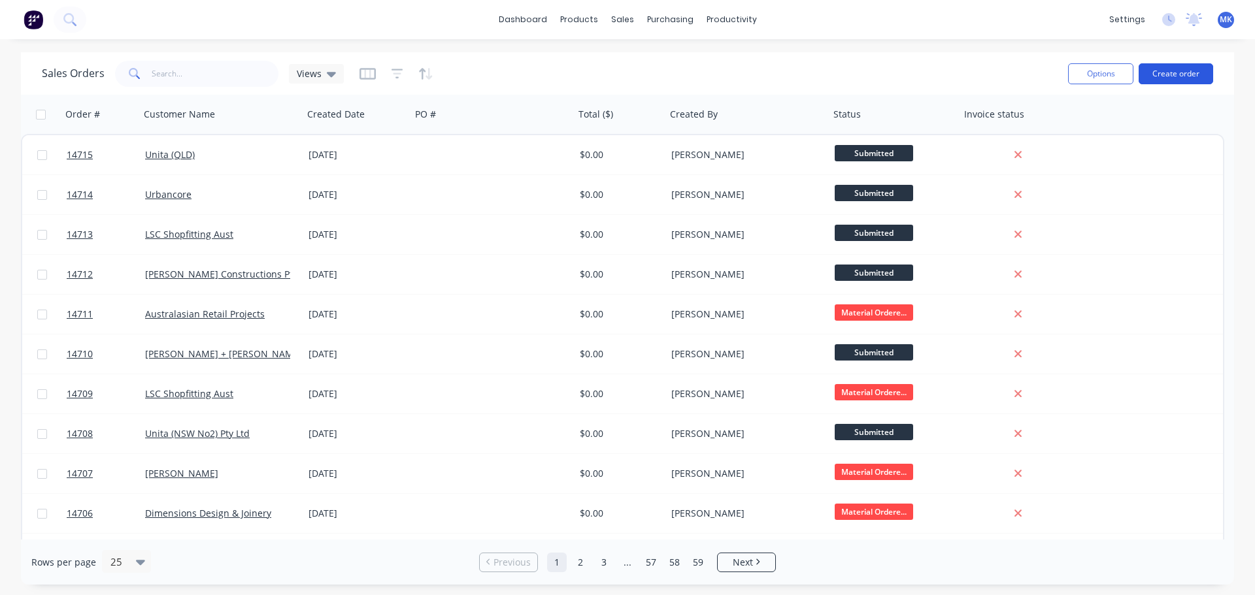
click at [1165, 74] on button "Create order" at bounding box center [1175, 73] width 74 height 21
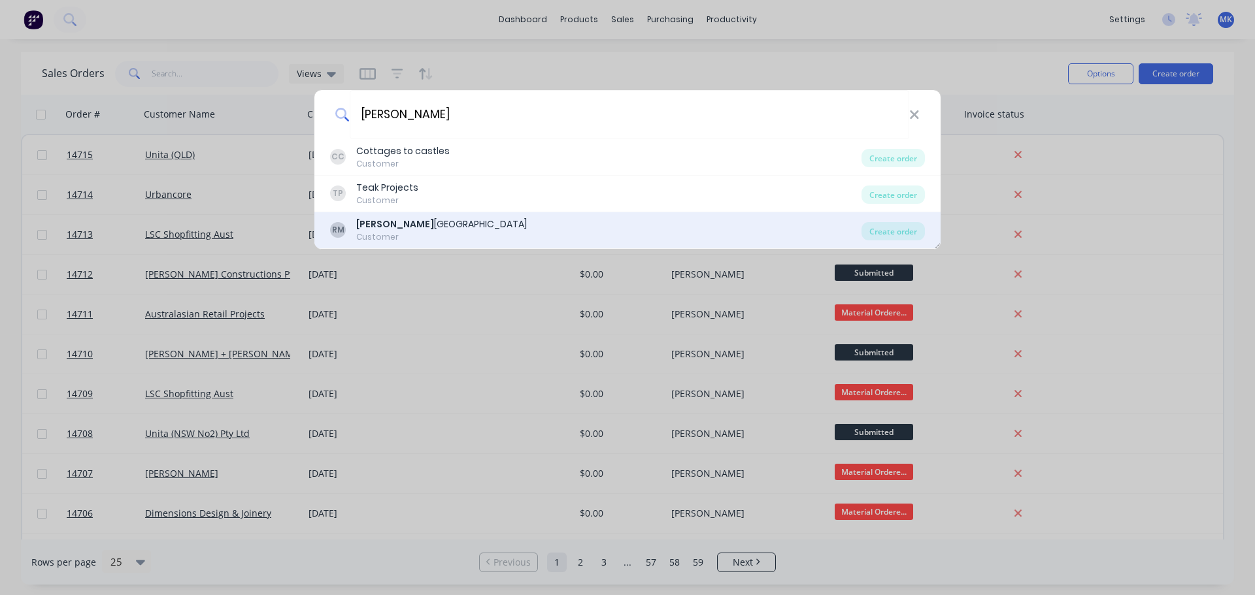
type input "[PERSON_NAME]"
click at [521, 218] on div "RM [PERSON_NAME] Customer" at bounding box center [595, 230] width 531 height 25
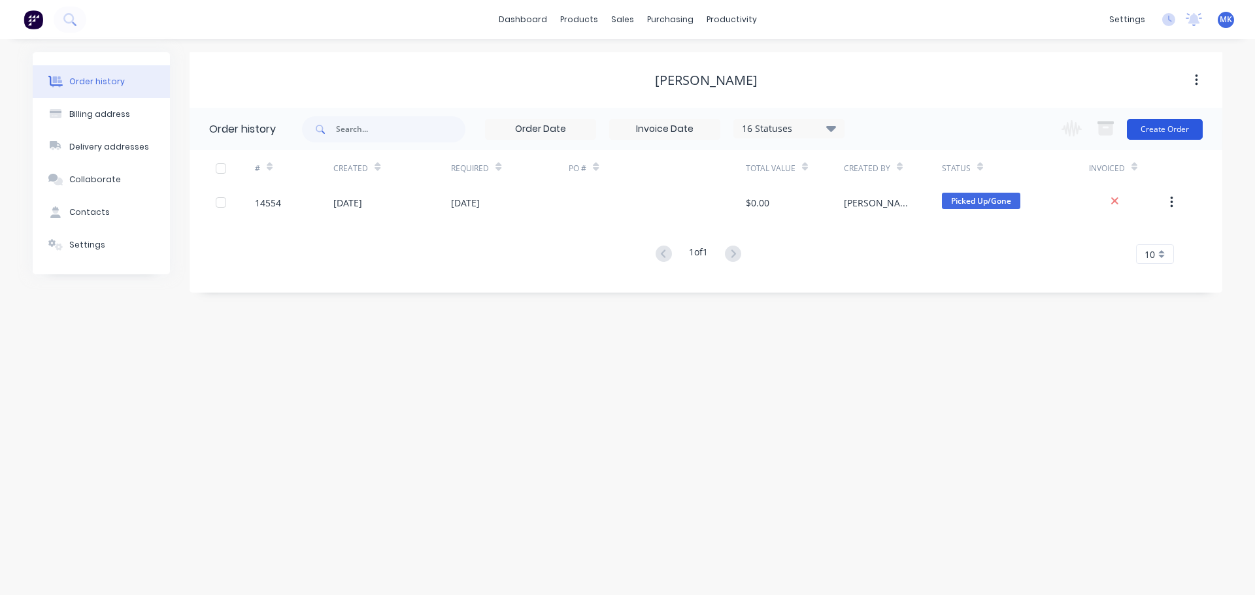
click at [1162, 125] on button "Create Order" at bounding box center [1164, 129] width 76 height 21
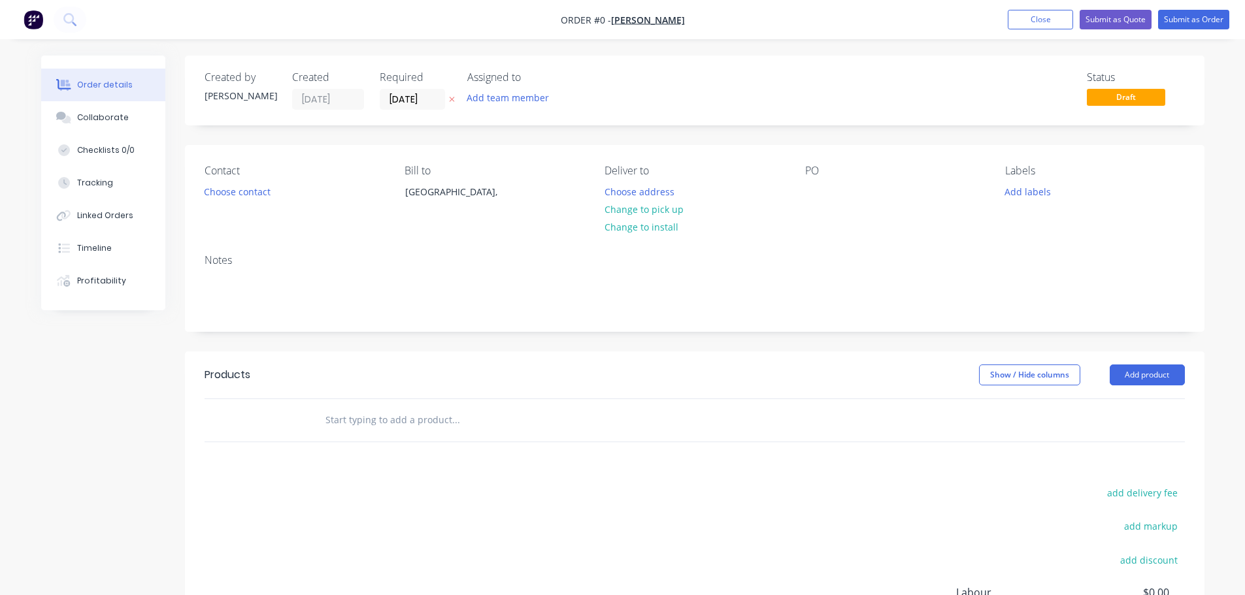
click at [521, 111] on div "Created by [PERSON_NAME] Created [DATE] Required [DATE] Assigned to Add team me…" at bounding box center [694, 91] width 1019 height 70
click at [518, 98] on button "Add team member" at bounding box center [507, 98] width 96 height 18
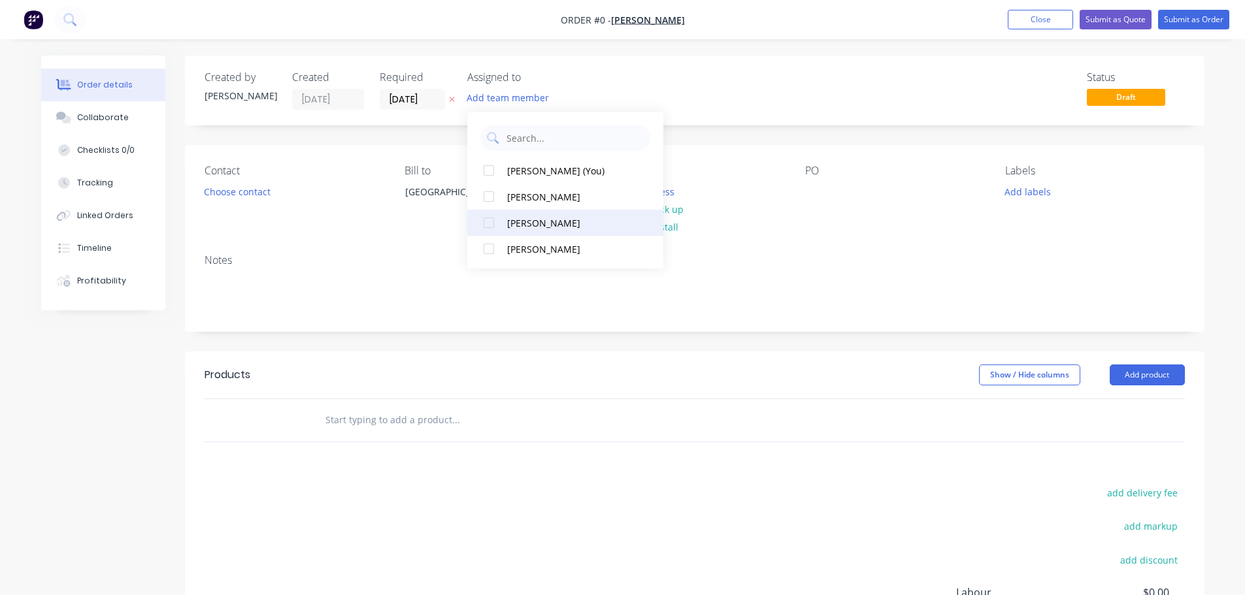
click at [518, 220] on div "[PERSON_NAME]" at bounding box center [572, 223] width 131 height 14
click at [250, 190] on div "Order details Collaborate Checklists 0/0 Tracking Linked Orders Timeline Profit…" at bounding box center [622, 416] width 1189 height 720
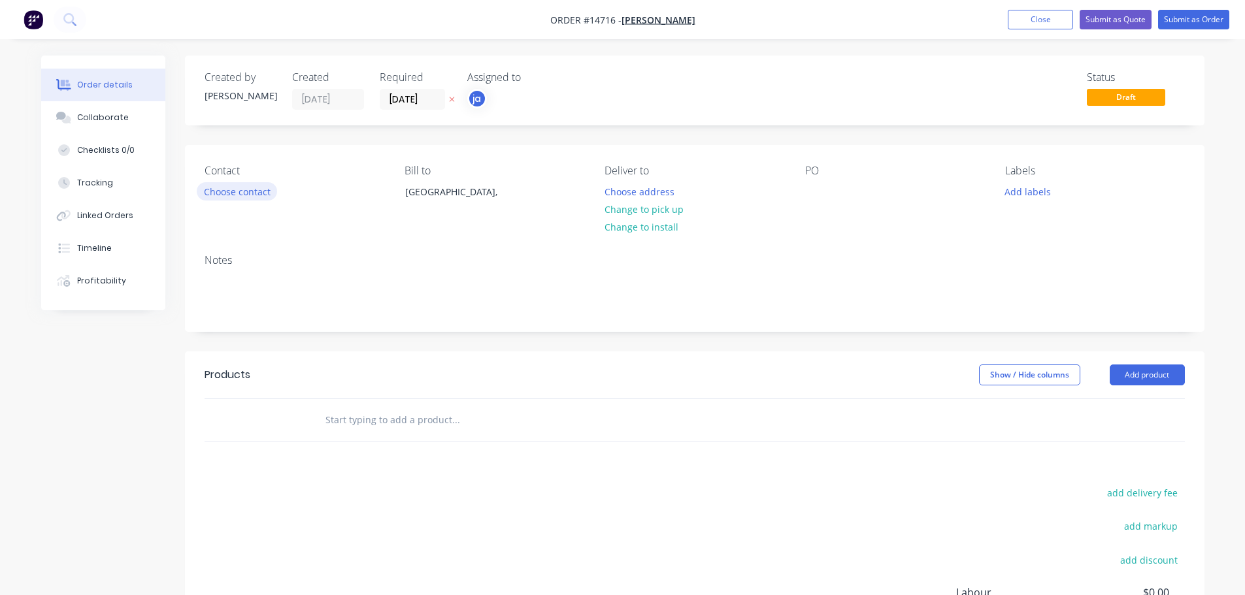
click at [249, 193] on button "Choose contact" at bounding box center [237, 191] width 80 height 18
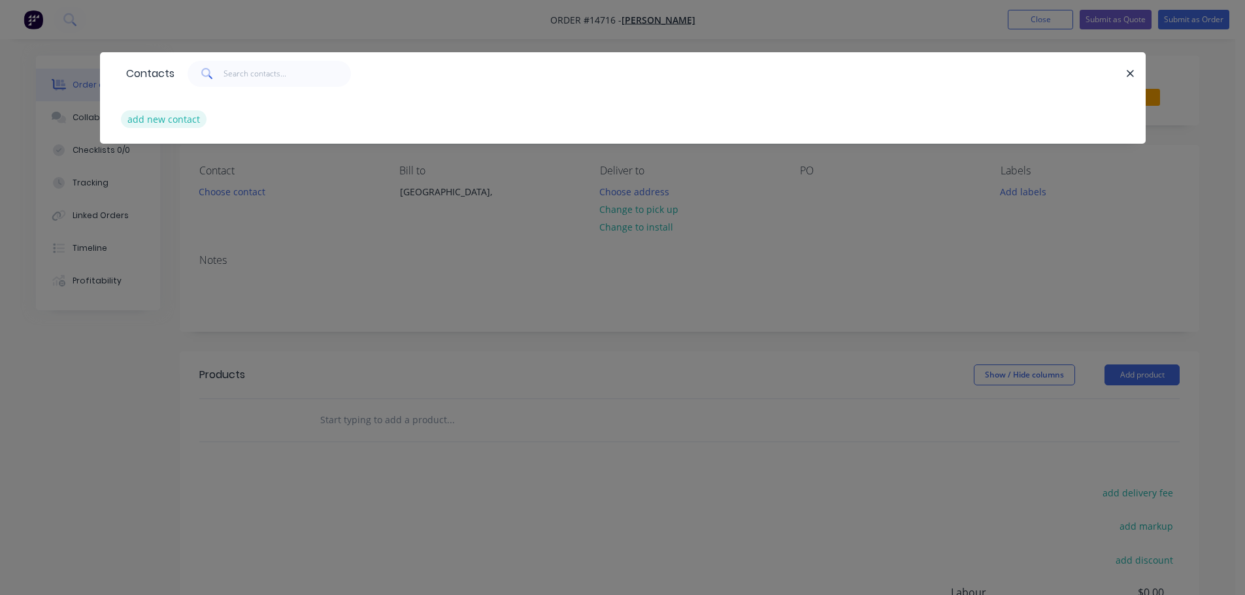
click at [184, 121] on button "add new contact" at bounding box center [164, 119] width 86 height 18
select select "AU"
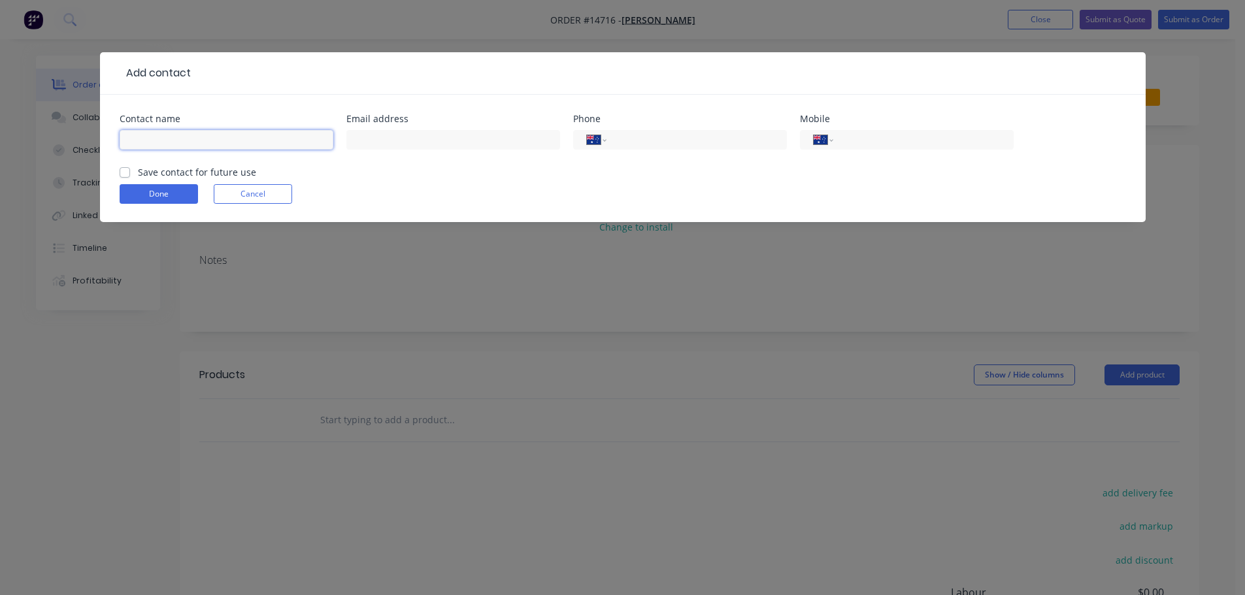
click at [254, 142] on input "text" at bounding box center [227, 140] width 214 height 20
click at [284, 182] on form "Contact name Email address Phone International [GEOGRAPHIC_DATA] [GEOGRAPHIC_DA…" at bounding box center [623, 168] width 1006 height 108
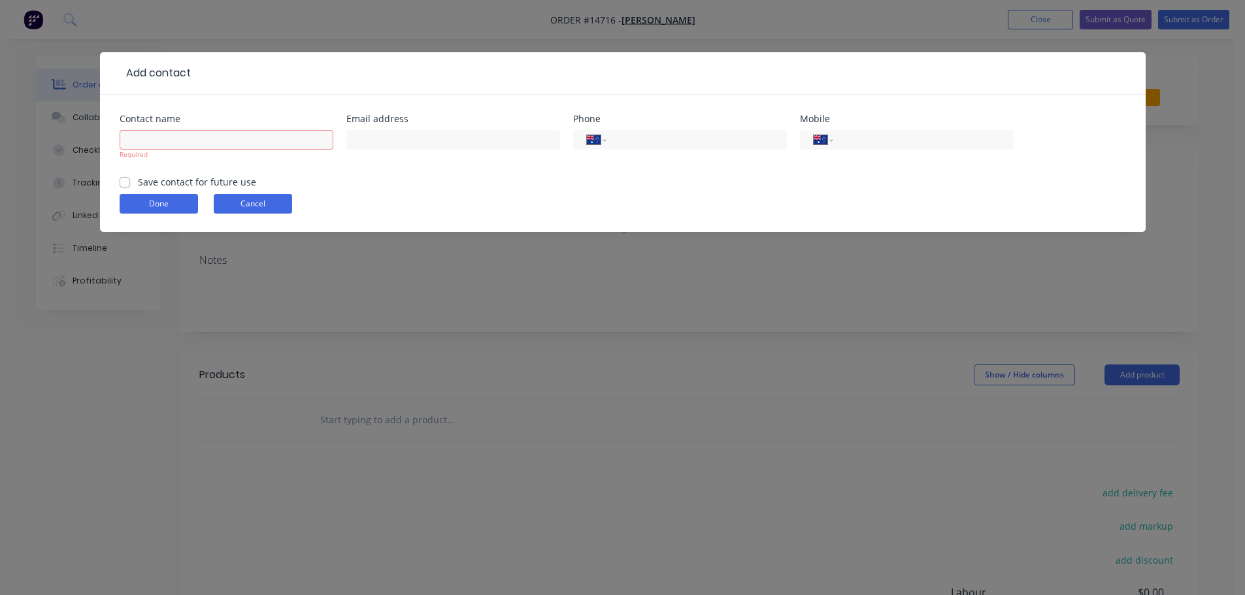
click at [269, 195] on button "Cancel" at bounding box center [253, 204] width 78 height 20
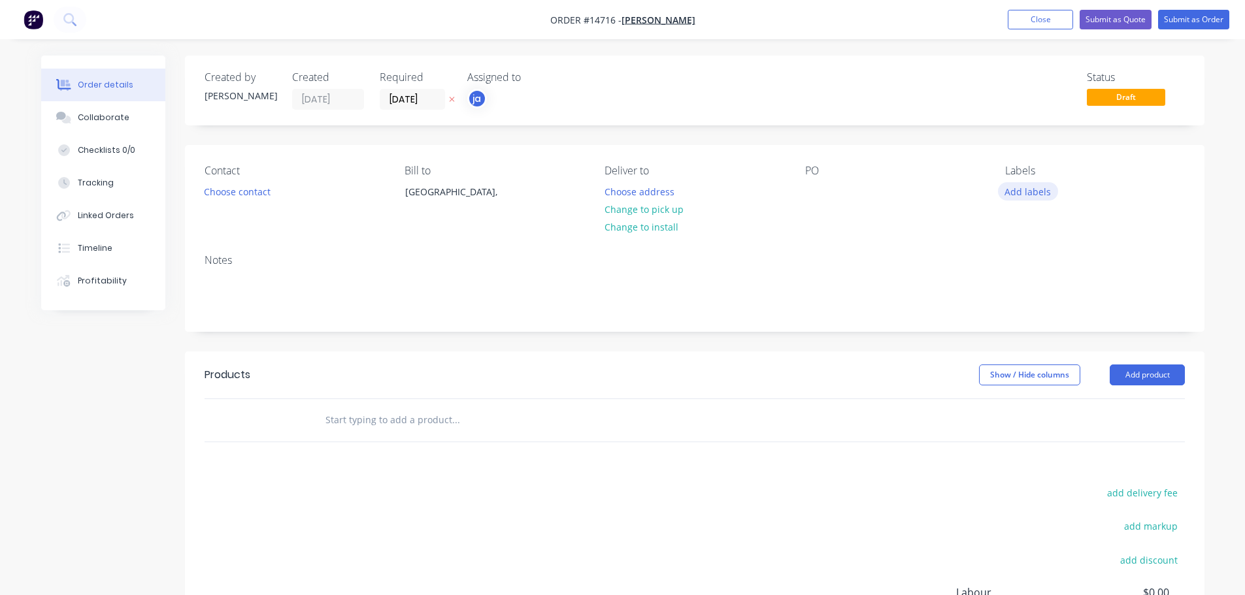
click at [1022, 194] on button "Add labels" at bounding box center [1028, 191] width 60 height 18
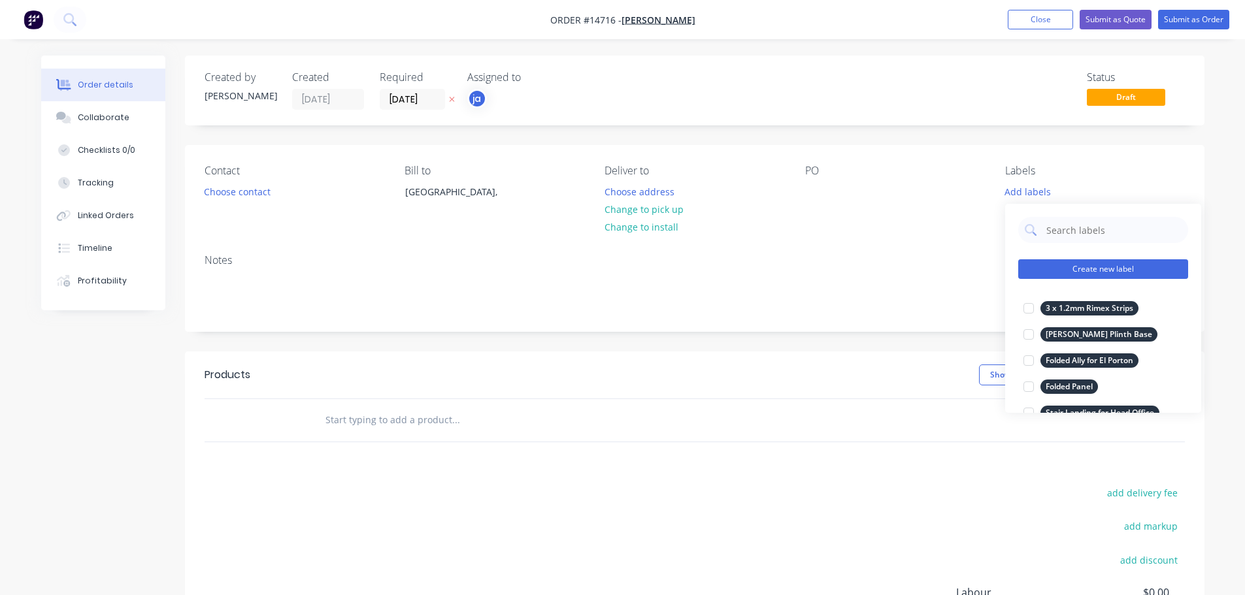
click at [1094, 264] on button "Create new label" at bounding box center [1103, 269] width 170 height 20
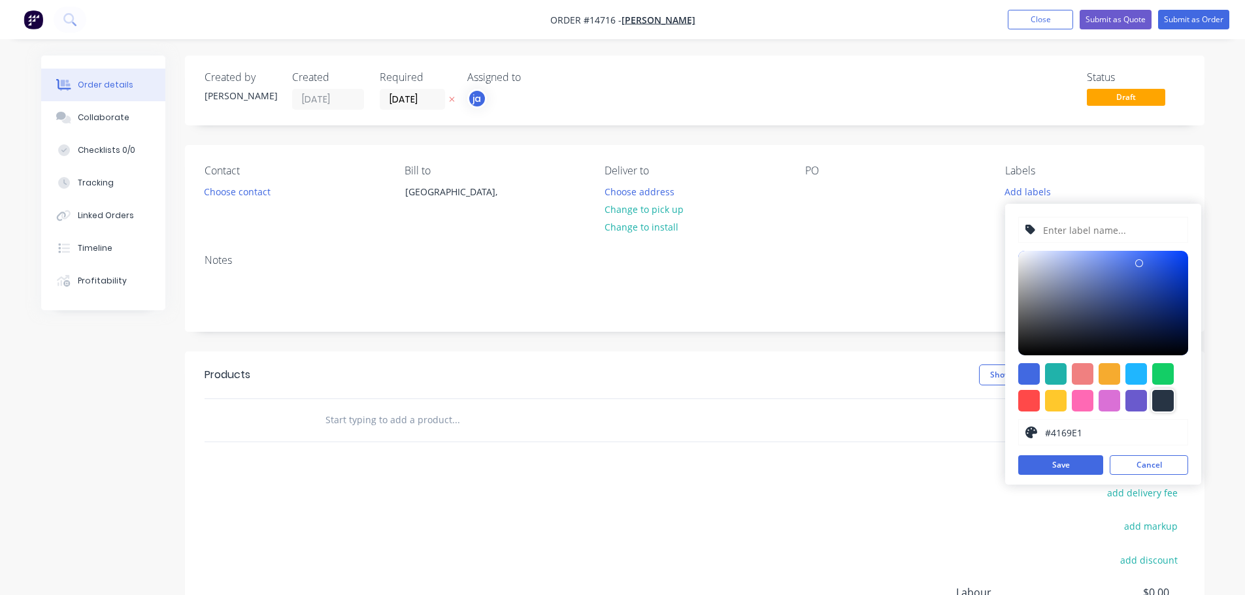
click at [1166, 405] on div at bounding box center [1163, 401] width 22 height 22
type input "#273444"
click at [1098, 247] on div "#273444 hex #273444 Save Cancel" at bounding box center [1103, 344] width 196 height 281
click at [1094, 244] on div "#273444 hex #273444 Save Cancel" at bounding box center [1103, 344] width 196 height 281
click at [1091, 238] on input "text" at bounding box center [1111, 230] width 139 height 25
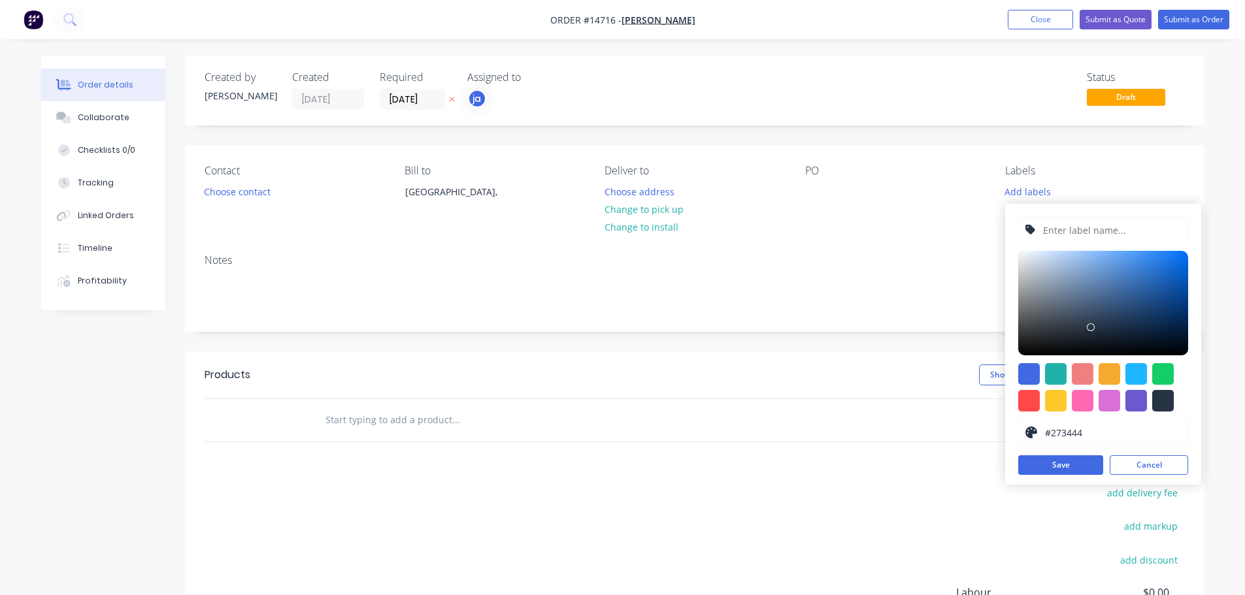
paste input "Day Beach + 2 x Side Tables"
type input "Day Beach + 2 x Side Tables"
drag, startPoint x: 1161, startPoint y: 408, endPoint x: 1107, endPoint y: 446, distance: 66.2
click at [1161, 407] on div at bounding box center [1163, 401] width 22 height 22
click at [1047, 468] on button "Save" at bounding box center [1060, 465] width 85 height 20
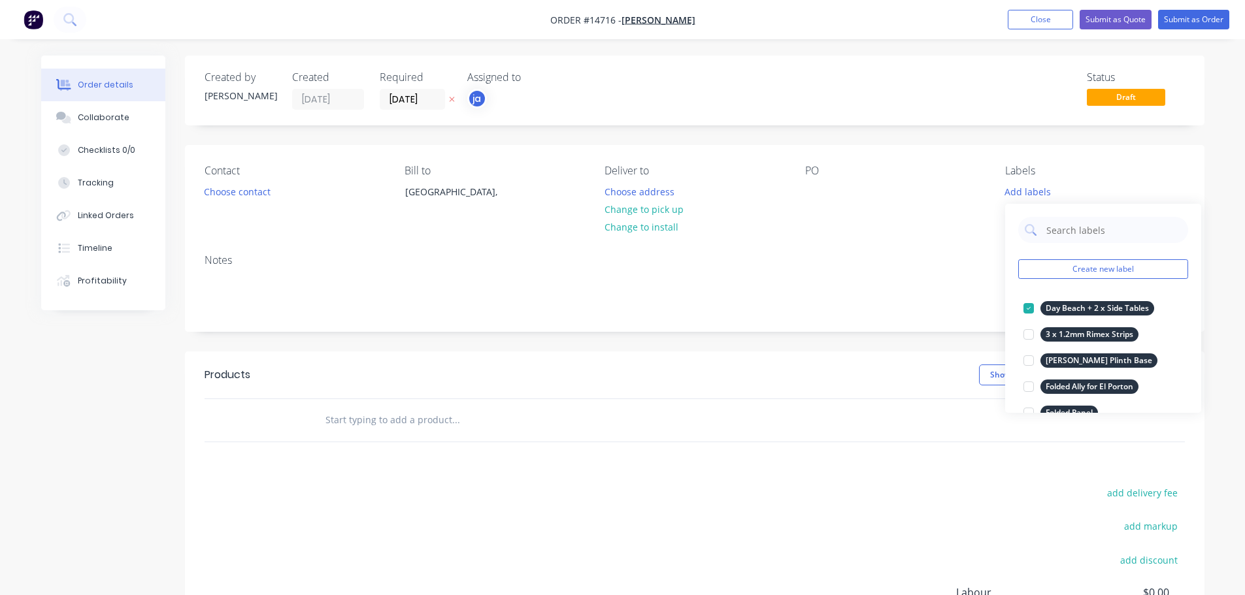
click at [476, 418] on input "text" at bounding box center [455, 420] width 261 height 26
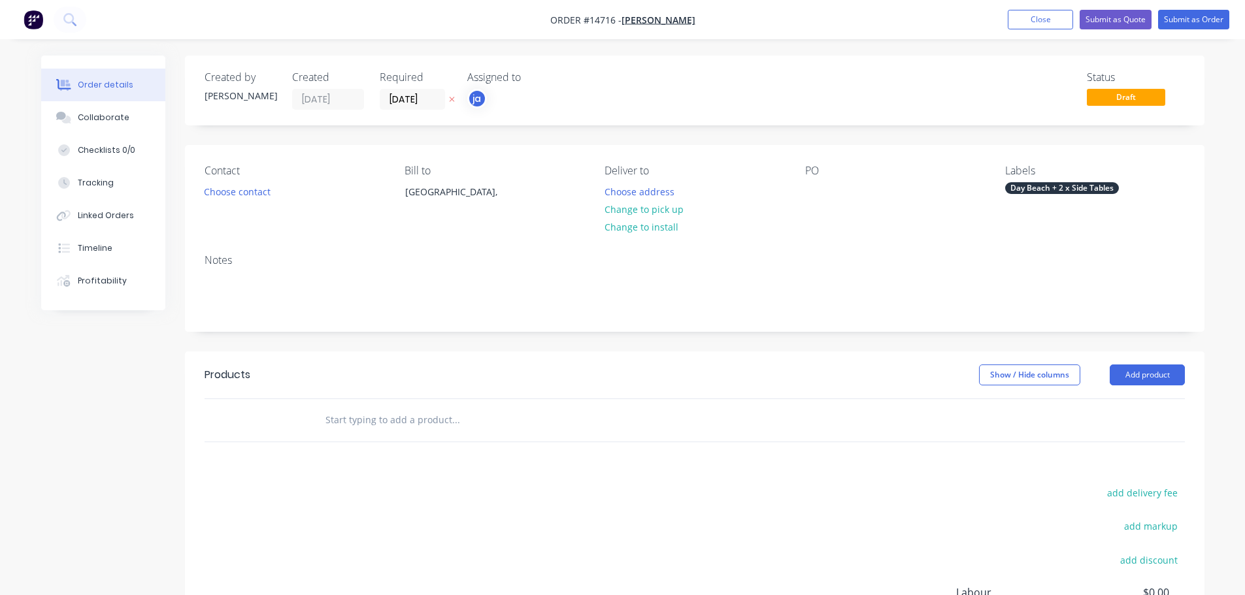
paste input "Day Beach + 2 x Side Tables"
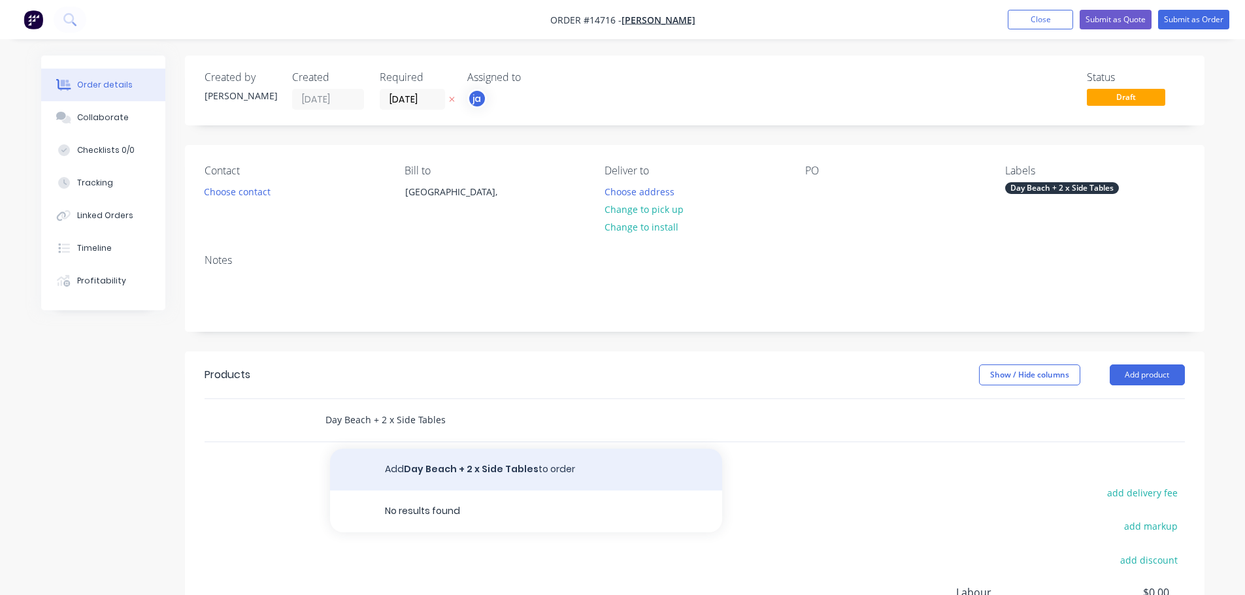
type input "Day Beach + 2 x Side Tables"
click at [455, 466] on button "Add Day Beach + 2 x Side Tables to order" at bounding box center [526, 470] width 392 height 42
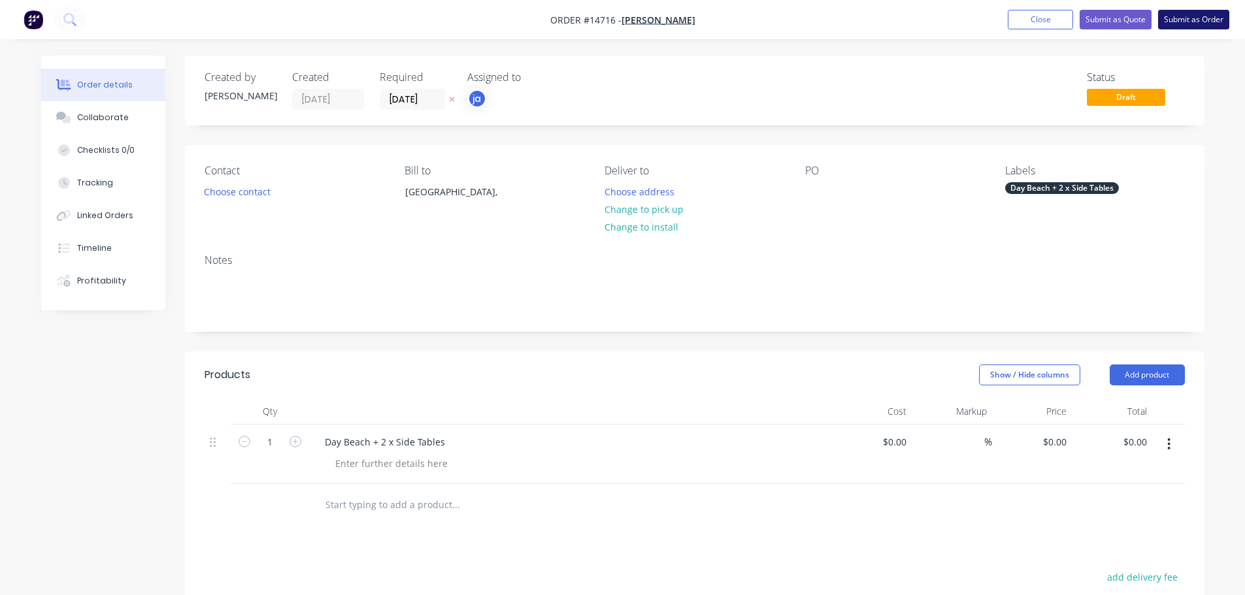
click at [1215, 24] on button "Submit as Order" at bounding box center [1193, 20] width 71 height 20
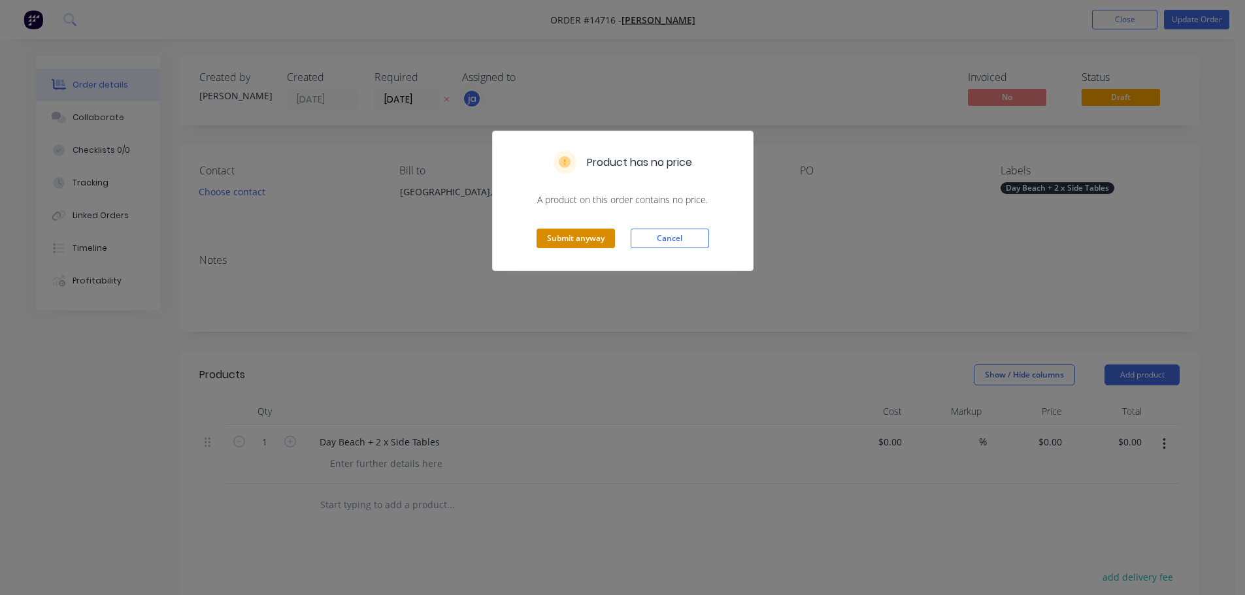
click at [555, 238] on button "Submit anyway" at bounding box center [575, 239] width 78 height 20
